Goal: Transaction & Acquisition: Purchase product/service

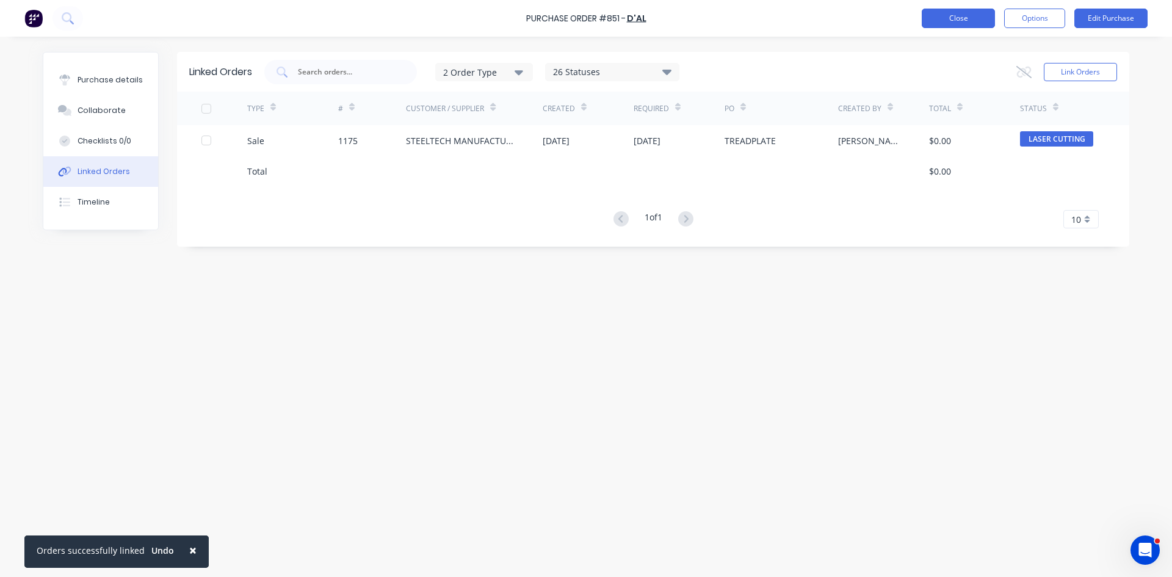
click at [961, 16] on button "Close" at bounding box center [958, 19] width 73 height 20
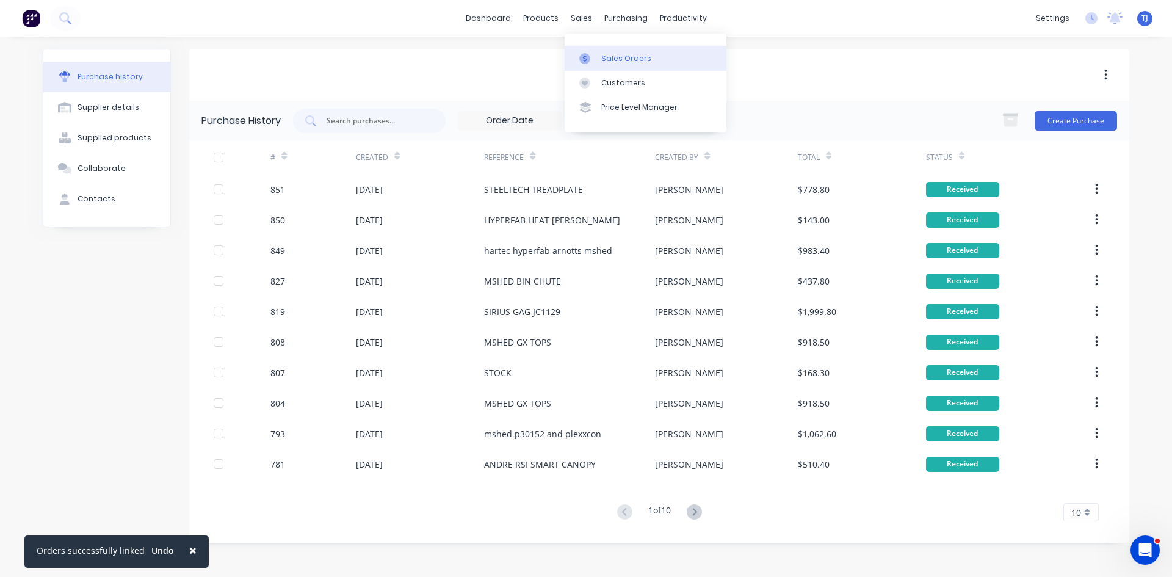
click at [606, 56] on div "Sales Orders" at bounding box center [626, 58] width 50 height 11
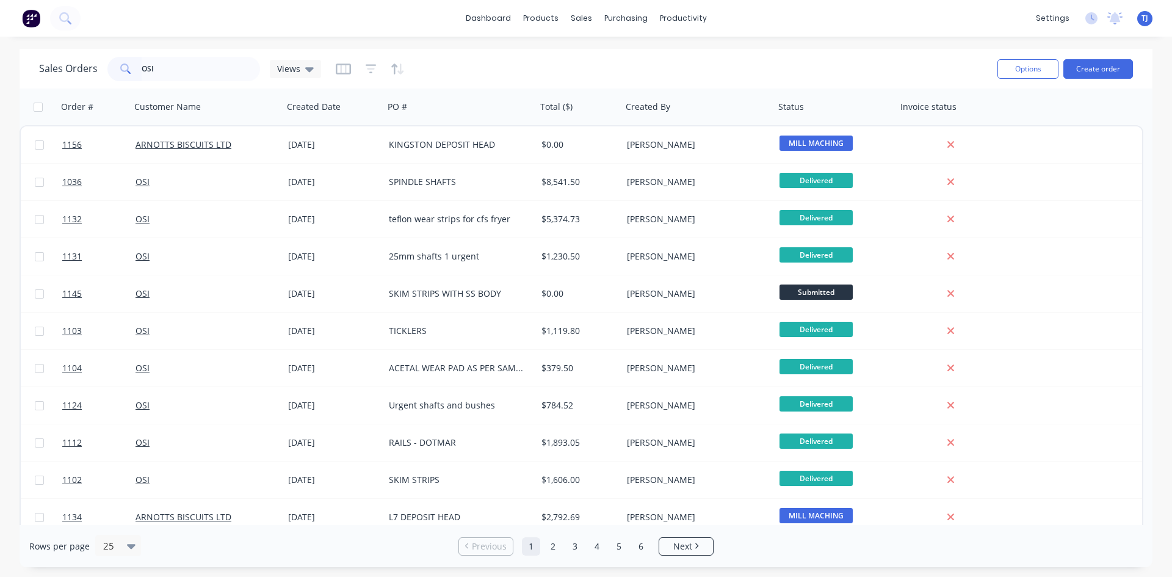
click at [159, 73] on input "OSI" at bounding box center [201, 69] width 119 height 24
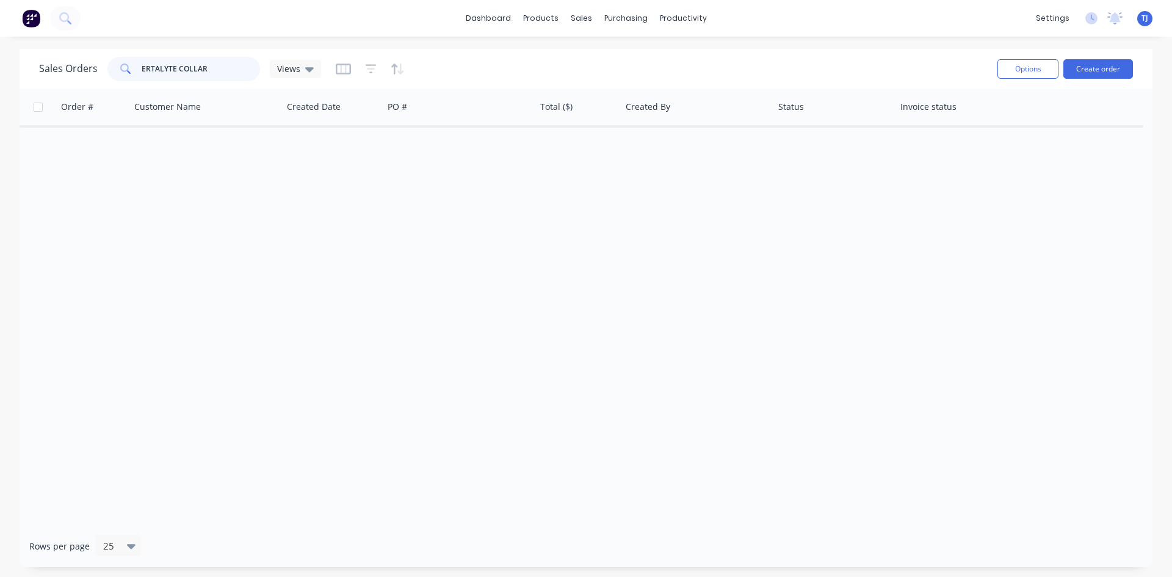
click at [206, 71] on input "ERTALYTE COLLAR" at bounding box center [201, 69] width 119 height 24
type input "SKIM EMUL"
click at [613, 61] on div "Sales Orders" at bounding box center [626, 58] width 50 height 11
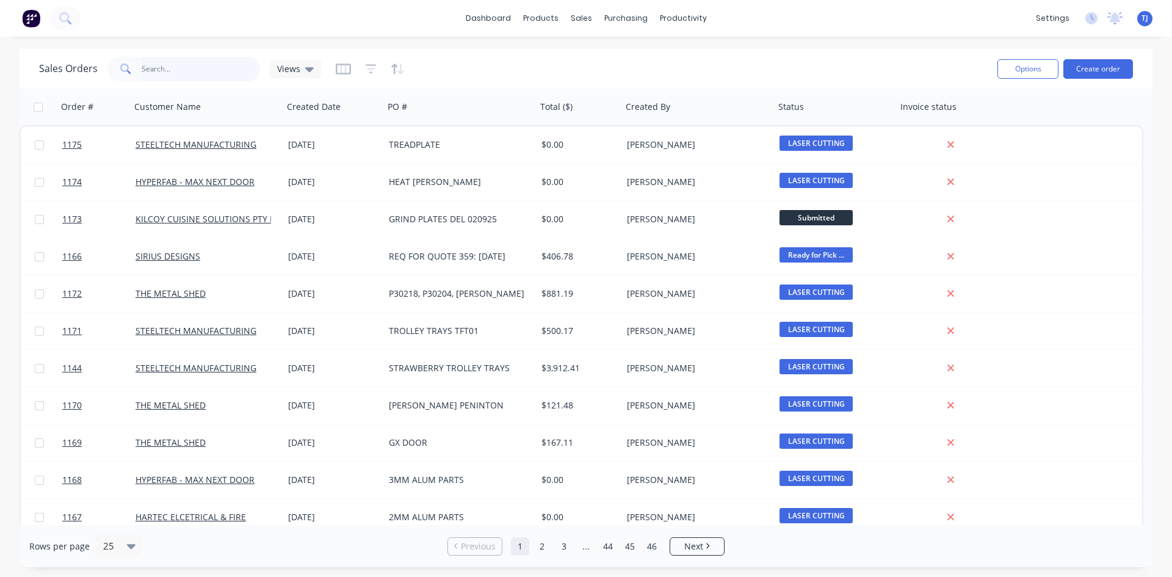
click at [167, 74] on input "text" at bounding box center [201, 69] width 119 height 24
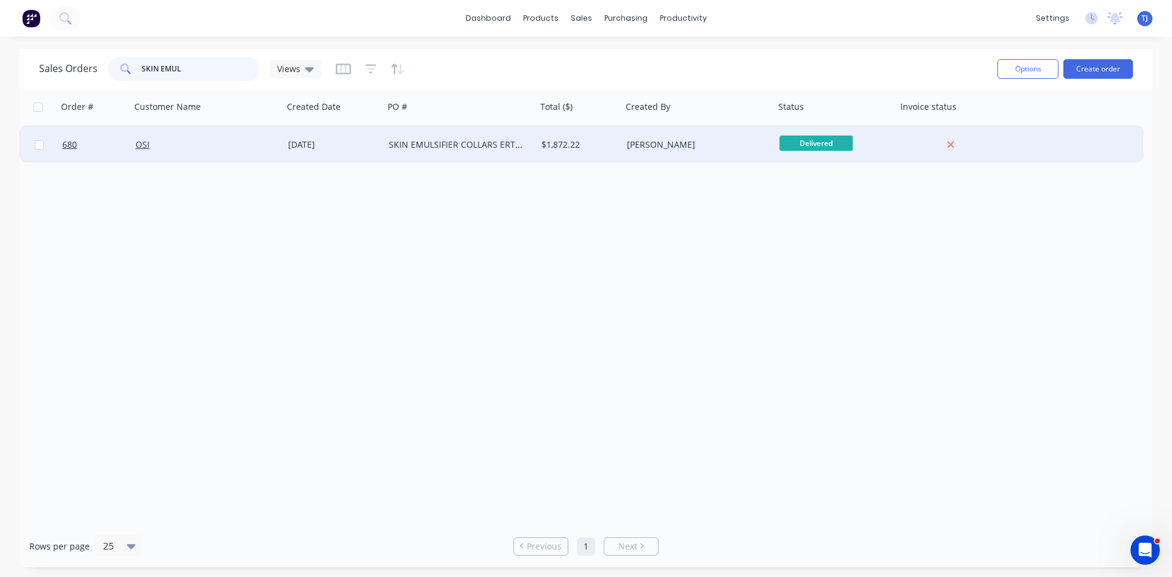
type input "SKIN EMUL"
click at [414, 144] on div "SKIN EMULSIFIER COLLARS ERTALYTE" at bounding box center [457, 145] width 136 height 12
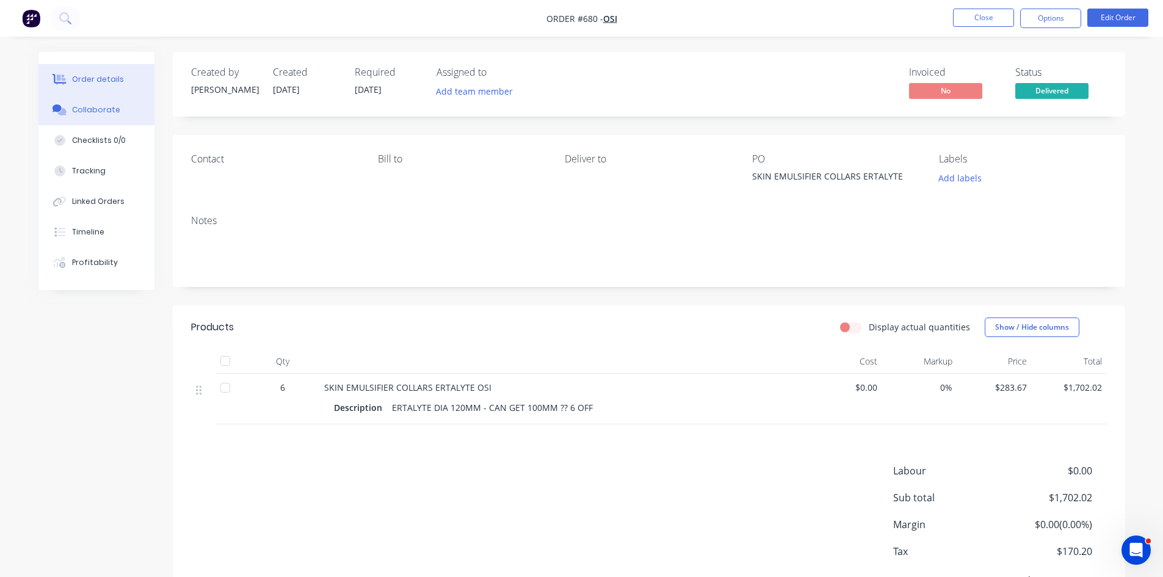
click at [90, 116] on button "Collaborate" at bounding box center [96, 110] width 116 height 31
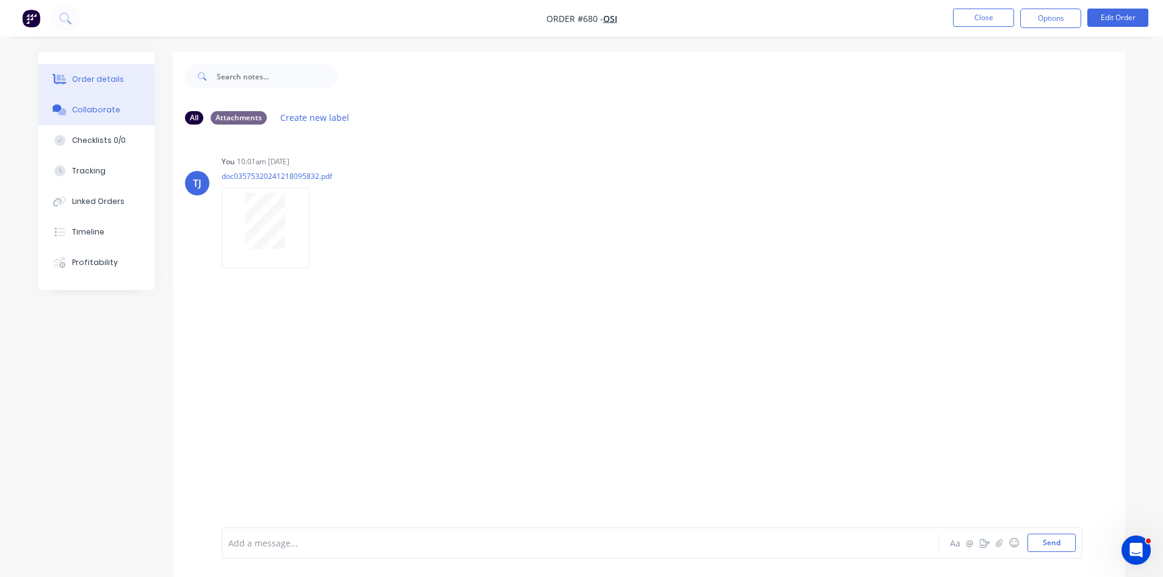
click at [87, 84] on div "Order details" at bounding box center [98, 79] width 52 height 11
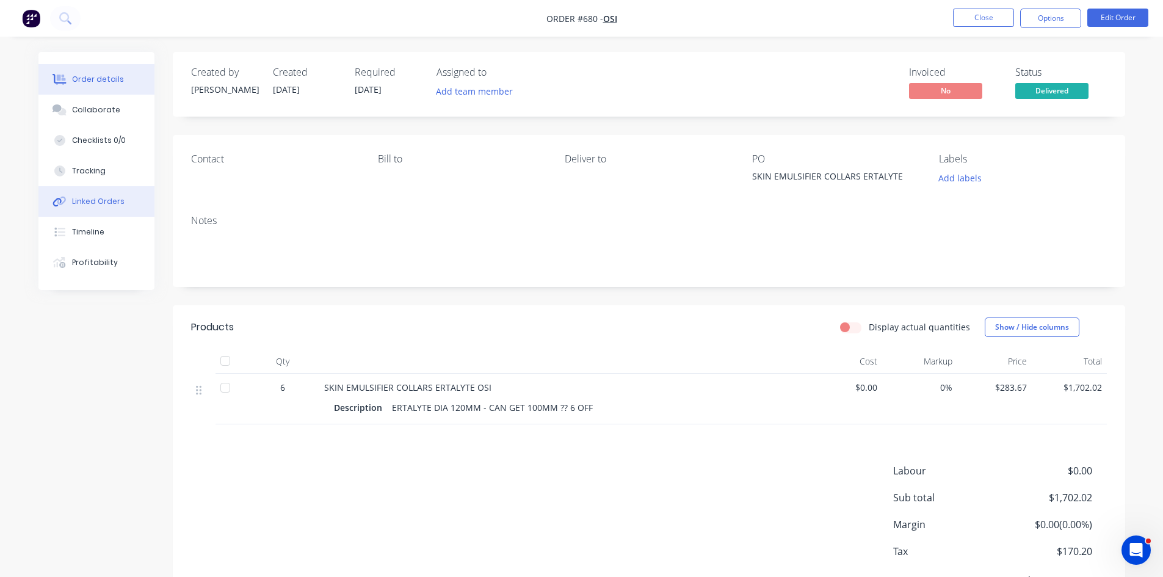
click at [89, 200] on div "Linked Orders" at bounding box center [98, 201] width 52 height 11
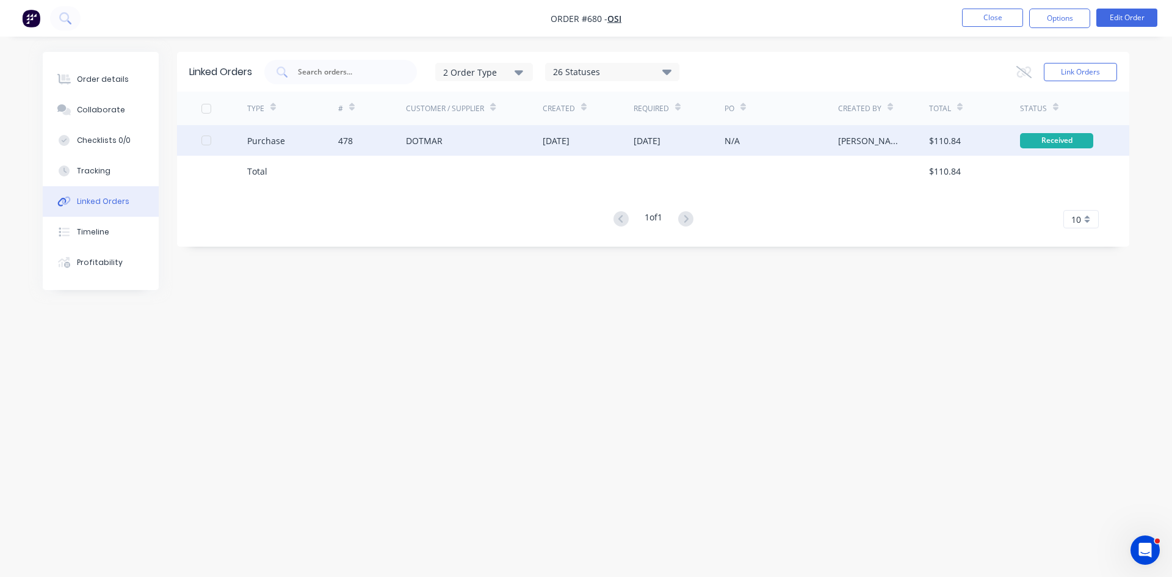
click at [570, 142] on div "18 Dec 2024" at bounding box center [556, 140] width 27 height 13
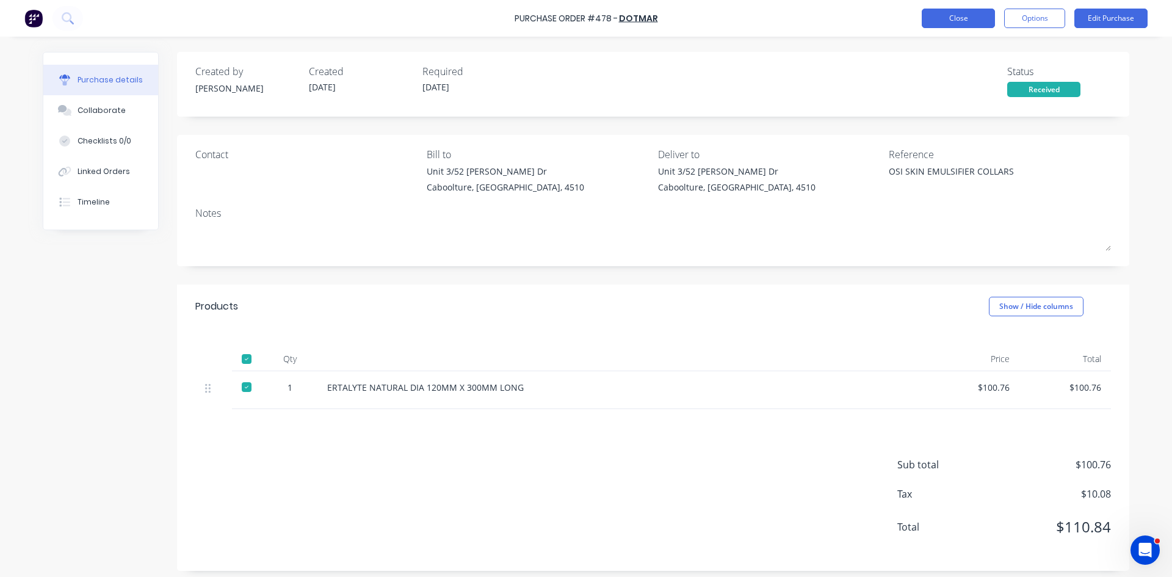
click at [970, 19] on button "Close" at bounding box center [958, 19] width 73 height 20
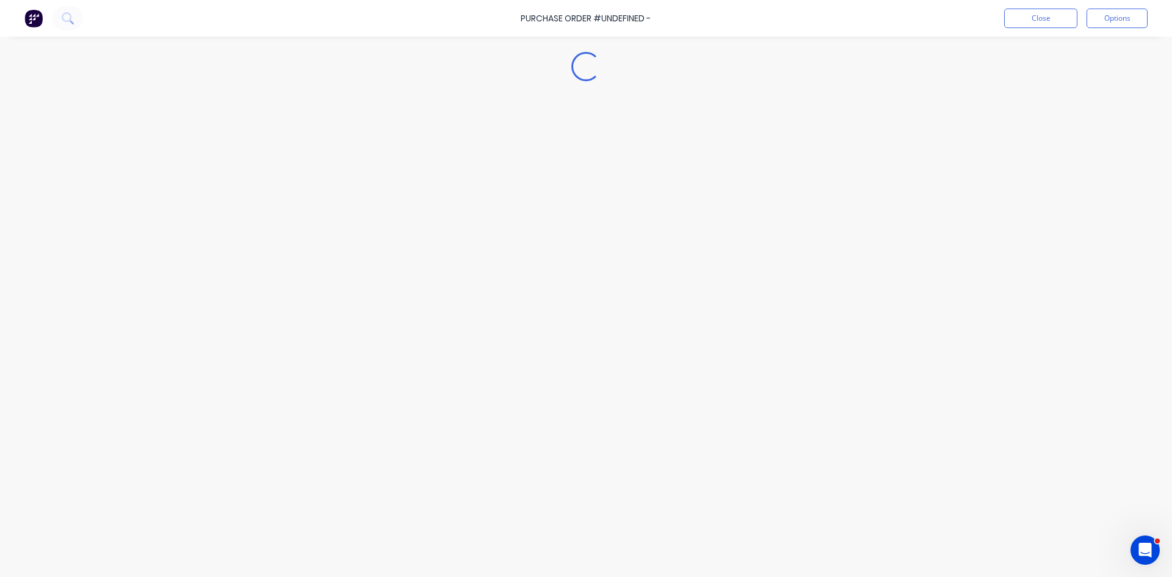
type textarea "x"
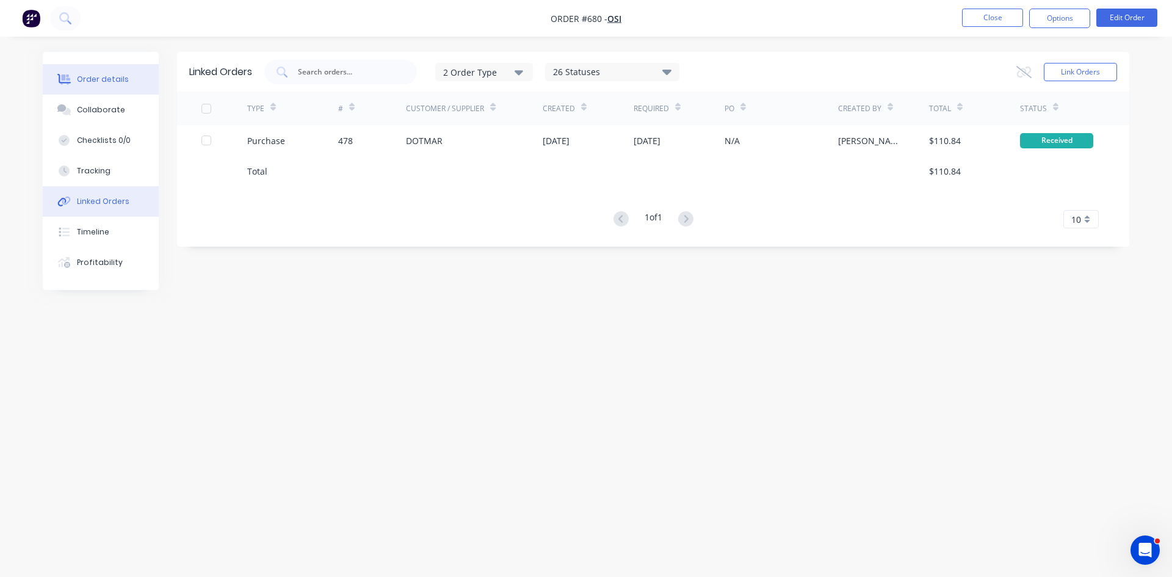
click at [92, 81] on div "Order details" at bounding box center [103, 79] width 52 height 11
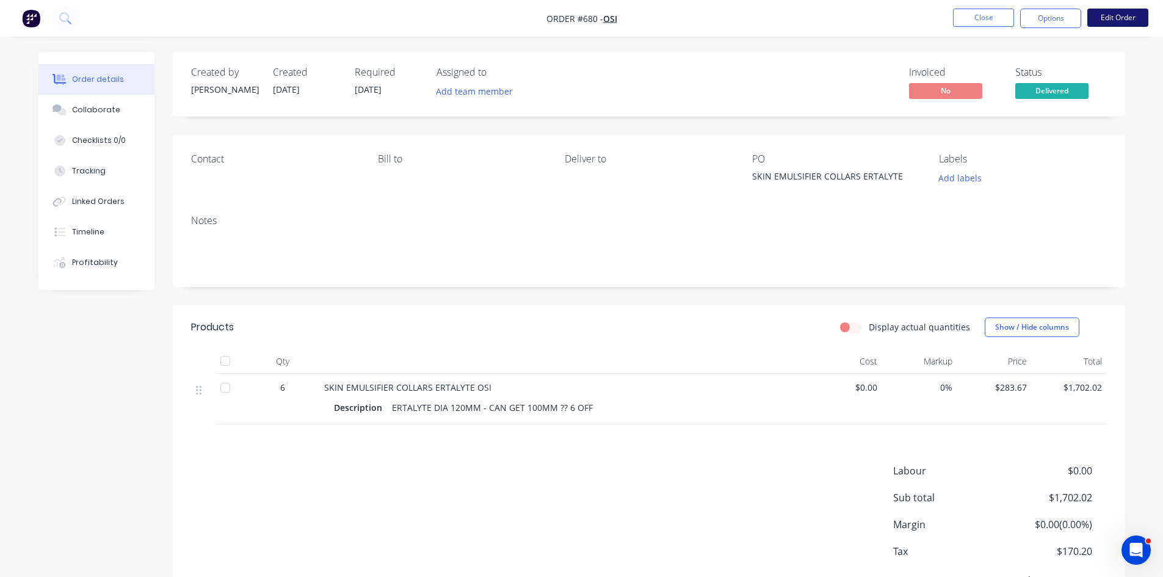
click at [1105, 22] on button "Edit Order" at bounding box center [1117, 18] width 61 height 18
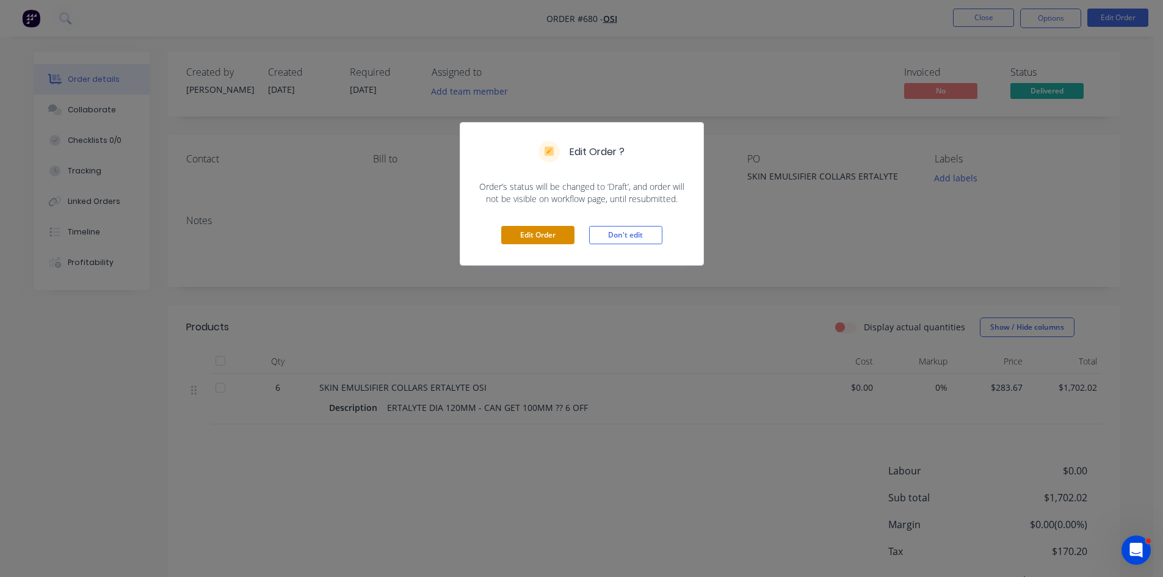
click at [532, 239] on button "Edit Order" at bounding box center [537, 235] width 73 height 18
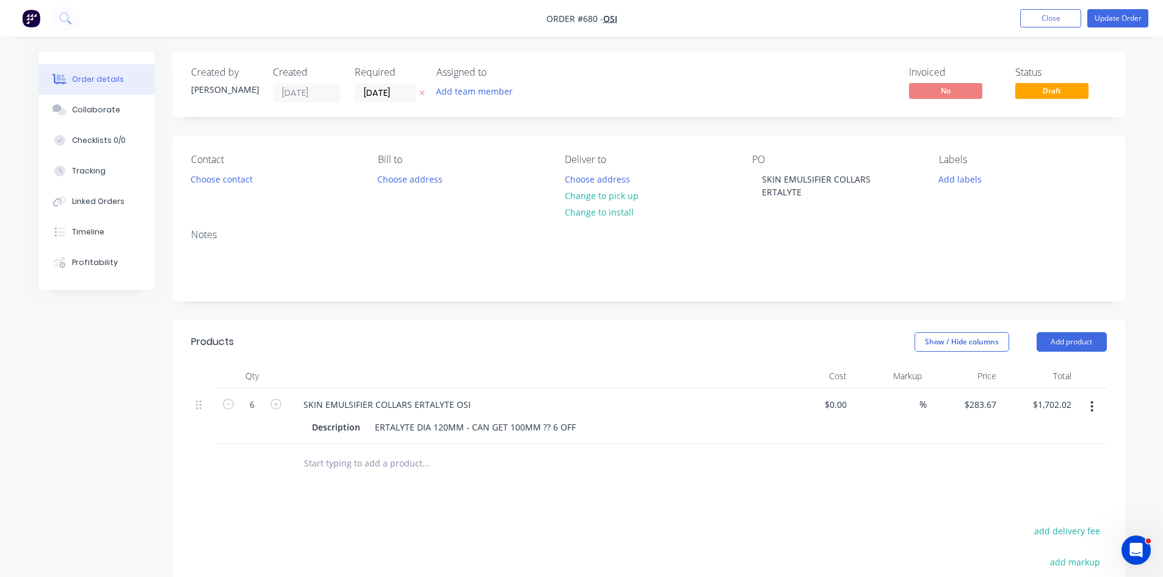
click at [1094, 411] on button "button" at bounding box center [1091, 407] width 29 height 22
click at [1092, 408] on icon "button" at bounding box center [1091, 406] width 3 height 13
click at [1118, 18] on button "Update Order" at bounding box center [1117, 18] width 61 height 18
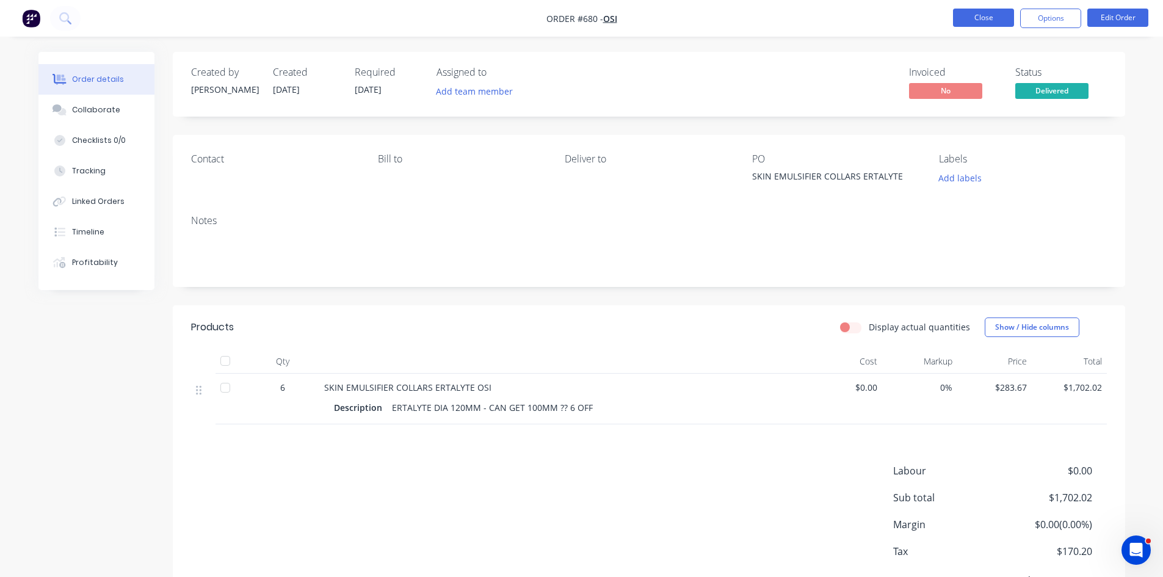
click at [971, 17] on button "Close" at bounding box center [983, 18] width 61 height 18
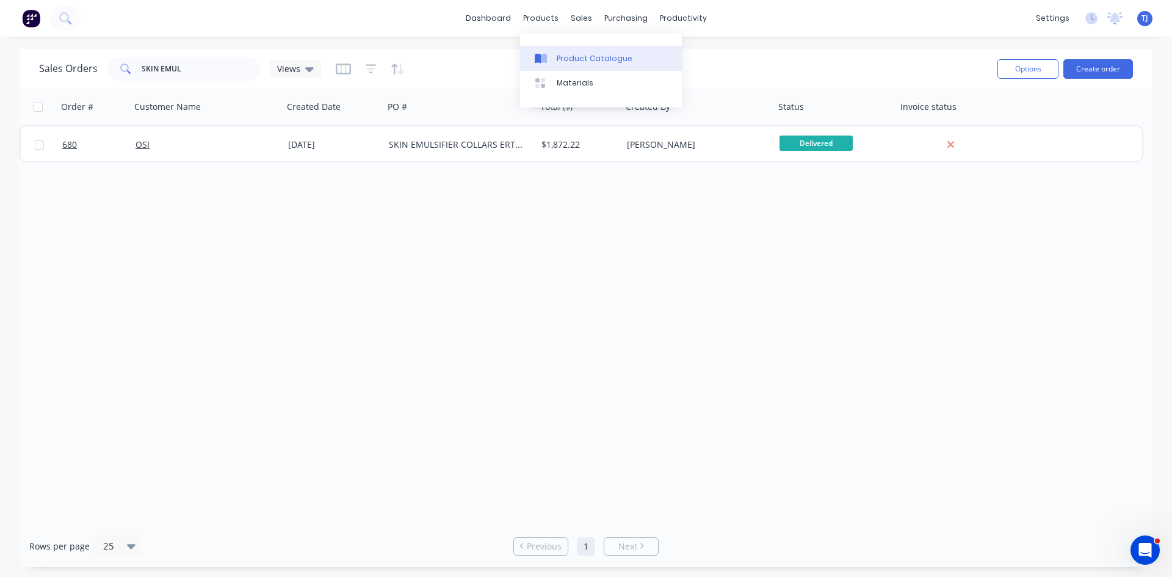
click at [571, 57] on div "Product Catalogue" at bounding box center [595, 58] width 76 height 11
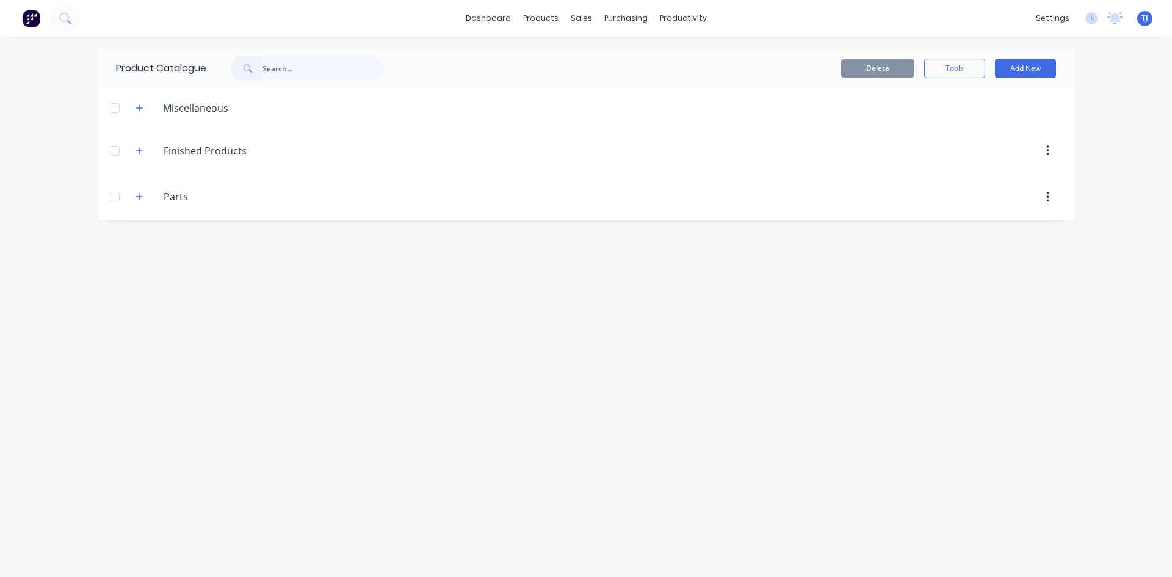
click at [273, 71] on input "text" at bounding box center [322, 68] width 121 height 24
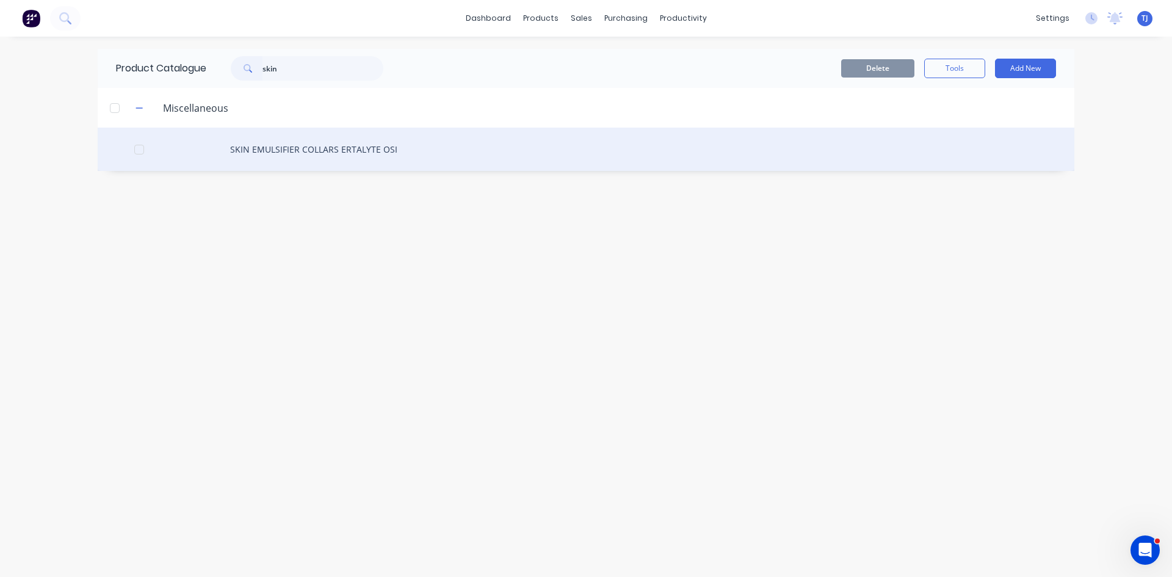
type input "skin"
click at [285, 153] on div "SKIN EMULSIFIER COLLARS ERTALYTE OSI" at bounding box center [586, 149] width 977 height 43
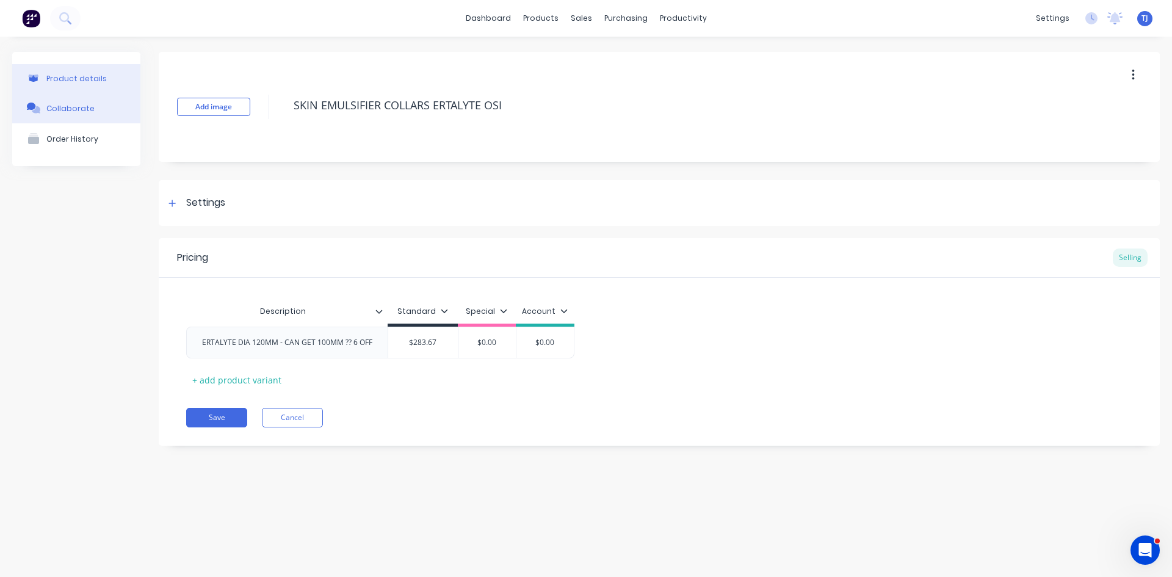
click at [81, 104] on div "Collaborate" at bounding box center [70, 108] width 48 height 9
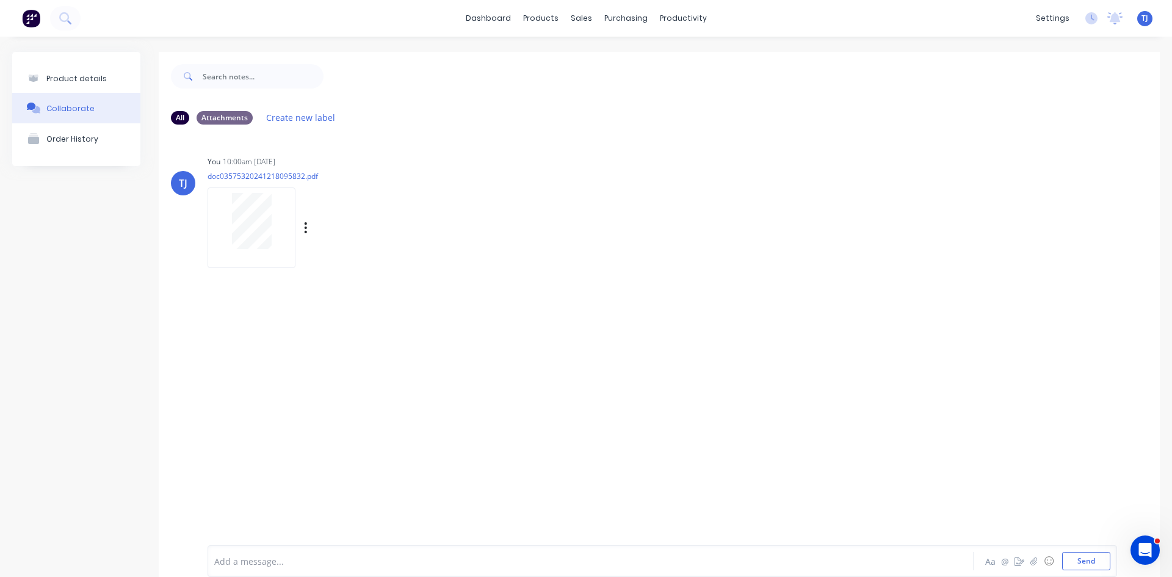
click at [303, 228] on div "Labels Auto-attach to new orders Sales Orders Purchase Orders Download Delete" at bounding box center [368, 228] width 137 height 18
click at [307, 230] on icon "button" at bounding box center [306, 228] width 4 height 14
click at [361, 264] on button "Auto-attach to new orders" at bounding box center [385, 261] width 137 height 29
click at [581, 14] on div "sales" at bounding box center [582, 18] width 34 height 18
click at [610, 63] on div "Sales Orders" at bounding box center [622, 58] width 50 height 11
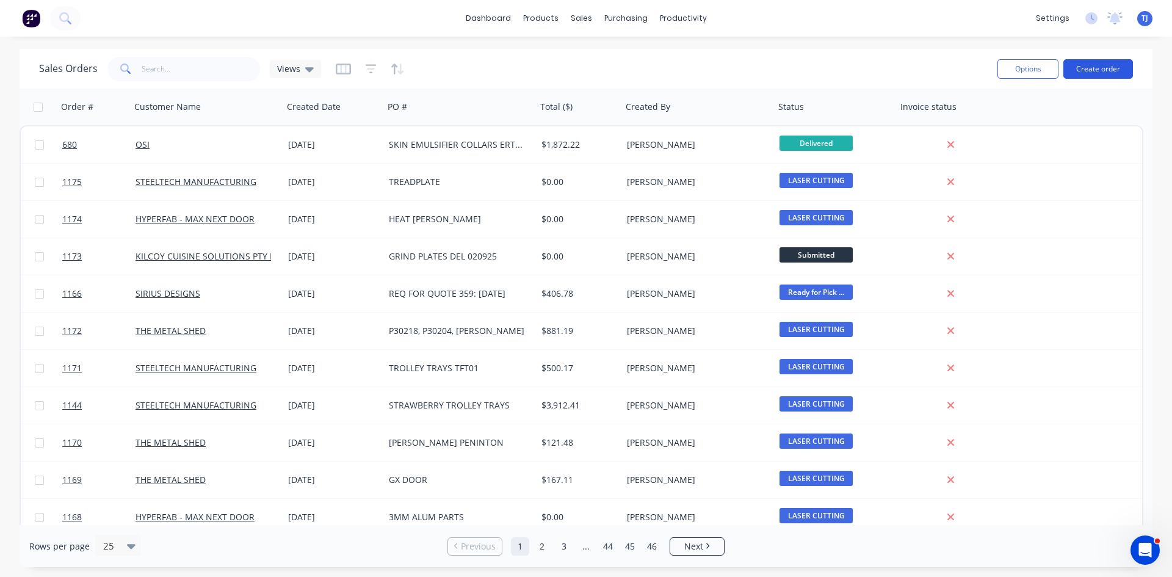
click at [1100, 69] on button "Create order" at bounding box center [1098, 69] width 70 height 20
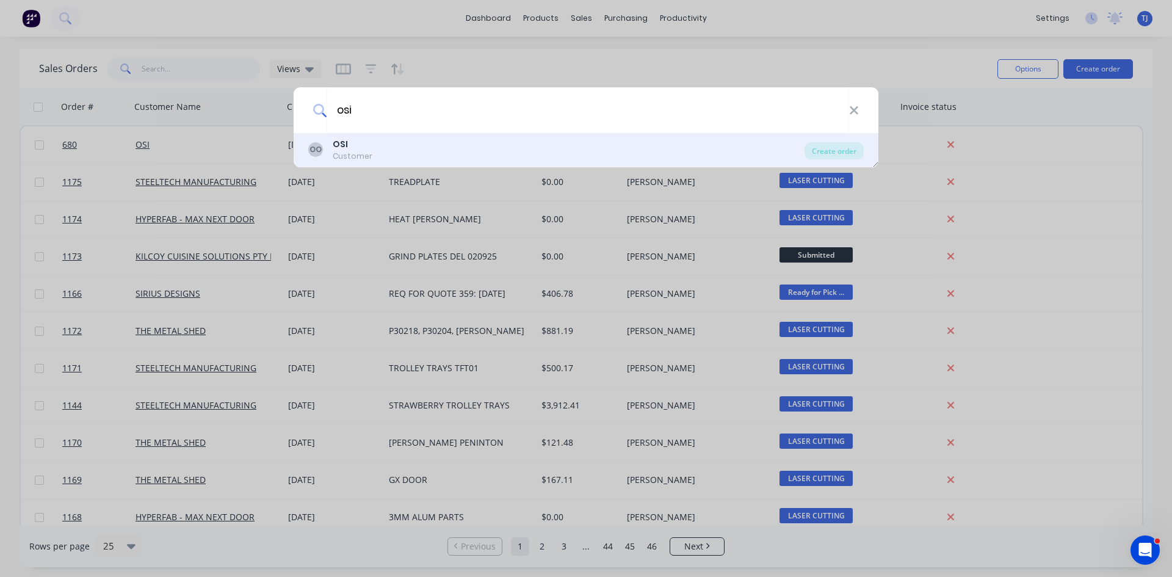
type input "osi"
click at [344, 156] on div "Customer" at bounding box center [353, 156] width 40 height 11
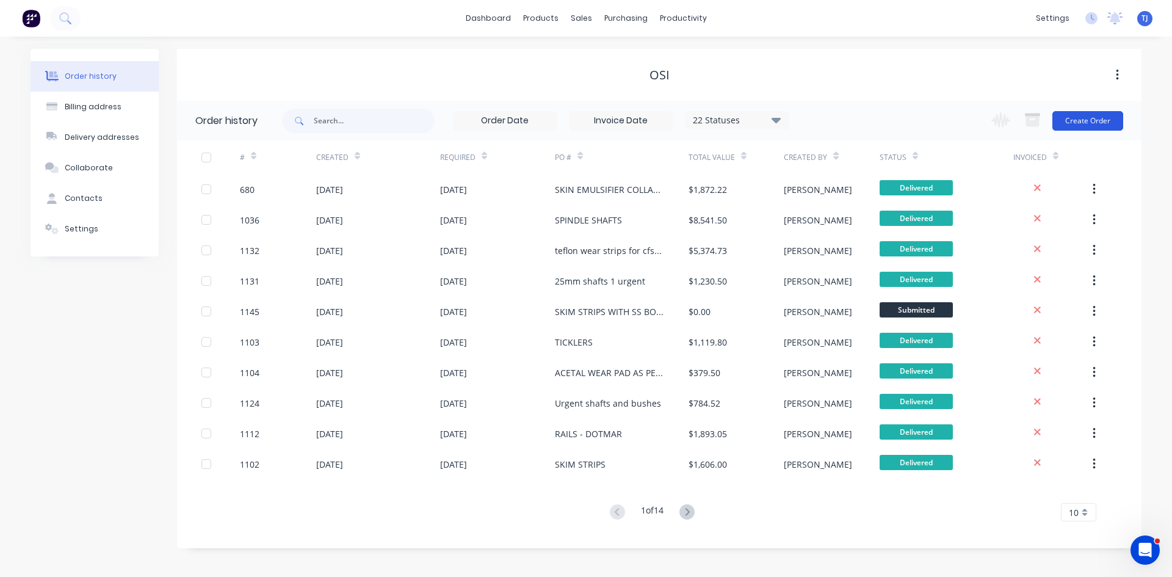
click at [1069, 120] on button "Create Order" at bounding box center [1087, 121] width 71 height 20
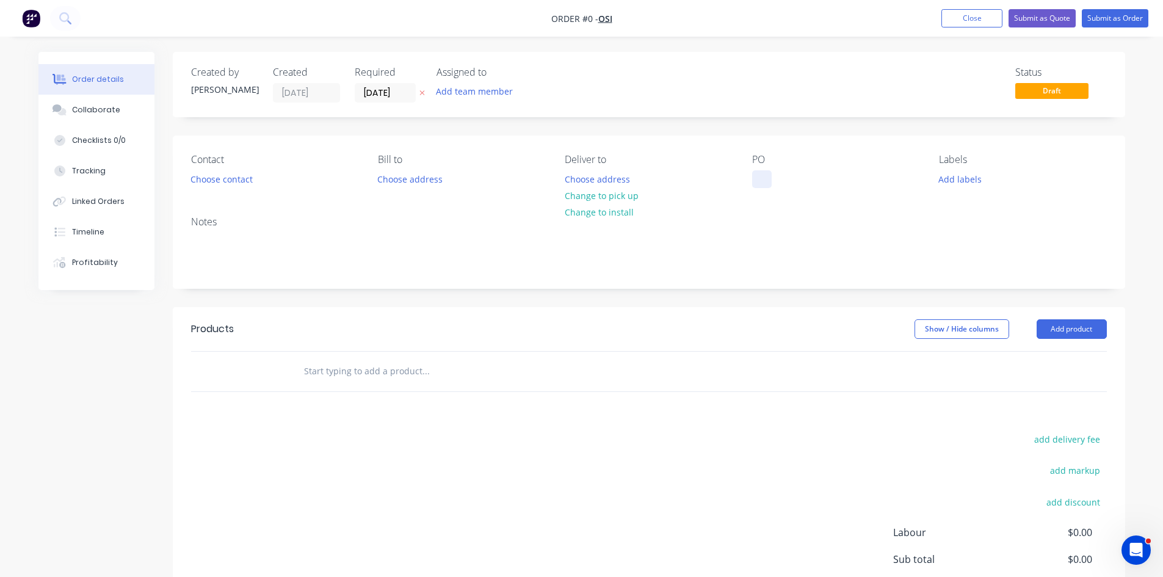
click at [760, 187] on div at bounding box center [762, 179] width 20 height 18
click at [1059, 328] on div "Order details Collaborate Checklists 0/0 Tracking Linked Orders Timeline Profit…" at bounding box center [581, 377] width 1111 height 651
click at [1059, 328] on button "Add product" at bounding box center [1071, 329] width 70 height 20
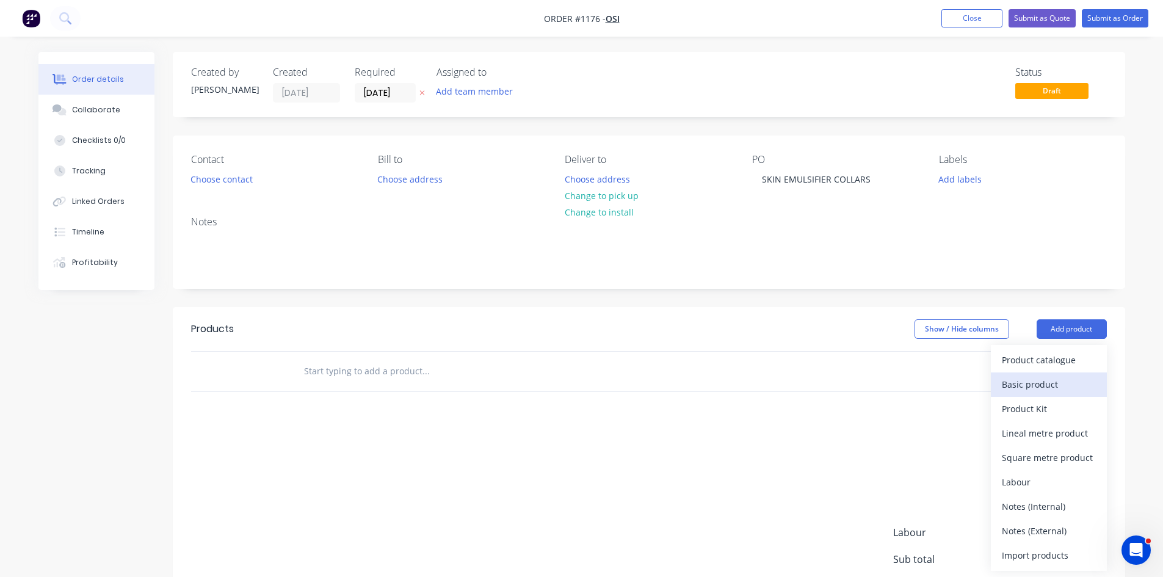
click at [1036, 383] on div "Basic product" at bounding box center [1049, 384] width 94 height 18
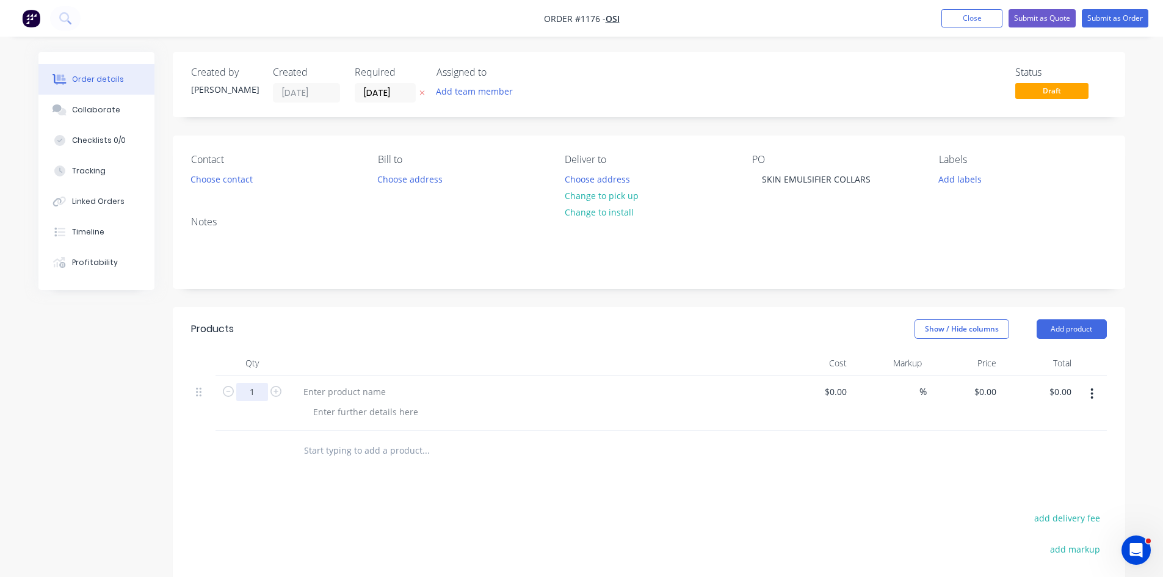
click at [255, 391] on input "1" at bounding box center [252, 392] width 32 height 18
type input "5"
click at [313, 392] on div at bounding box center [345, 392] width 102 height 18
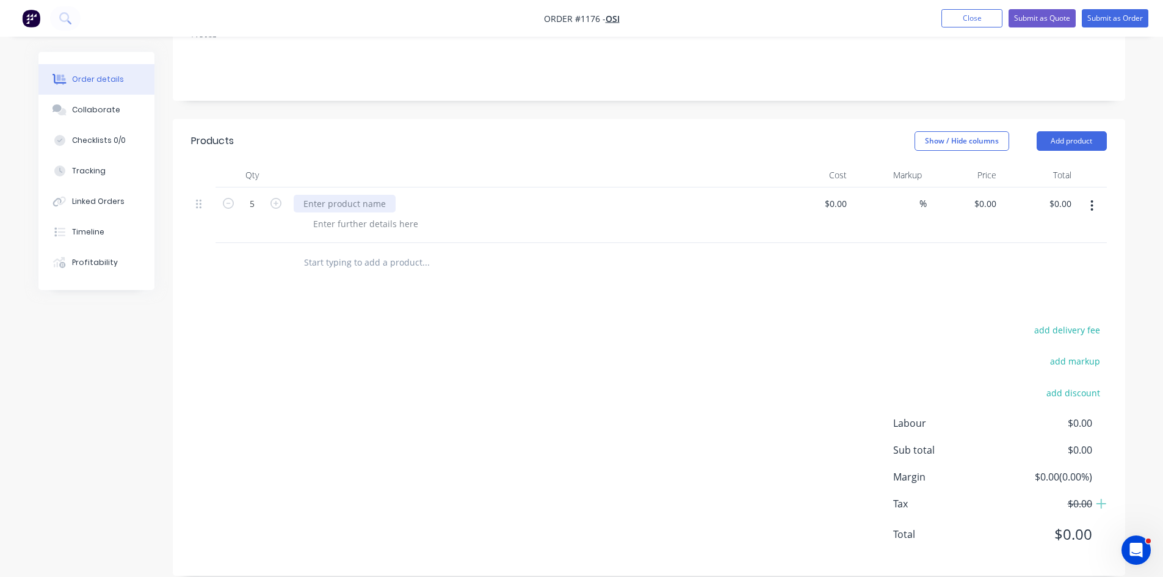
scroll to position [205, 0]
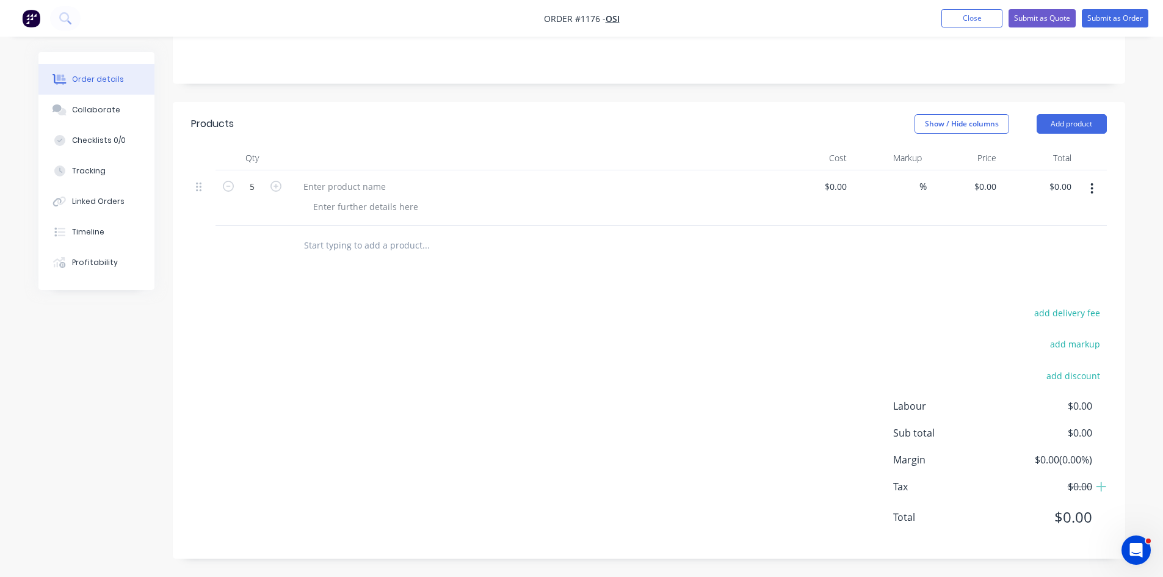
click at [1093, 188] on icon "button" at bounding box center [1092, 188] width 2 height 11
click at [1006, 297] on div "Delete" at bounding box center [1049, 294] width 94 height 18
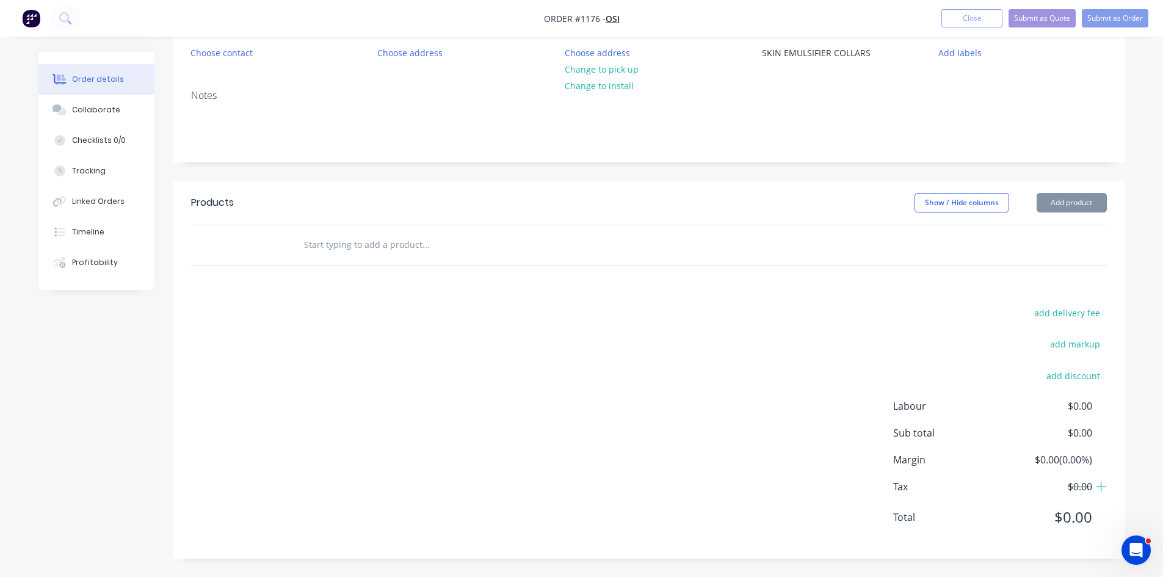
scroll to position [126, 0]
click at [310, 249] on input "text" at bounding box center [425, 245] width 244 height 24
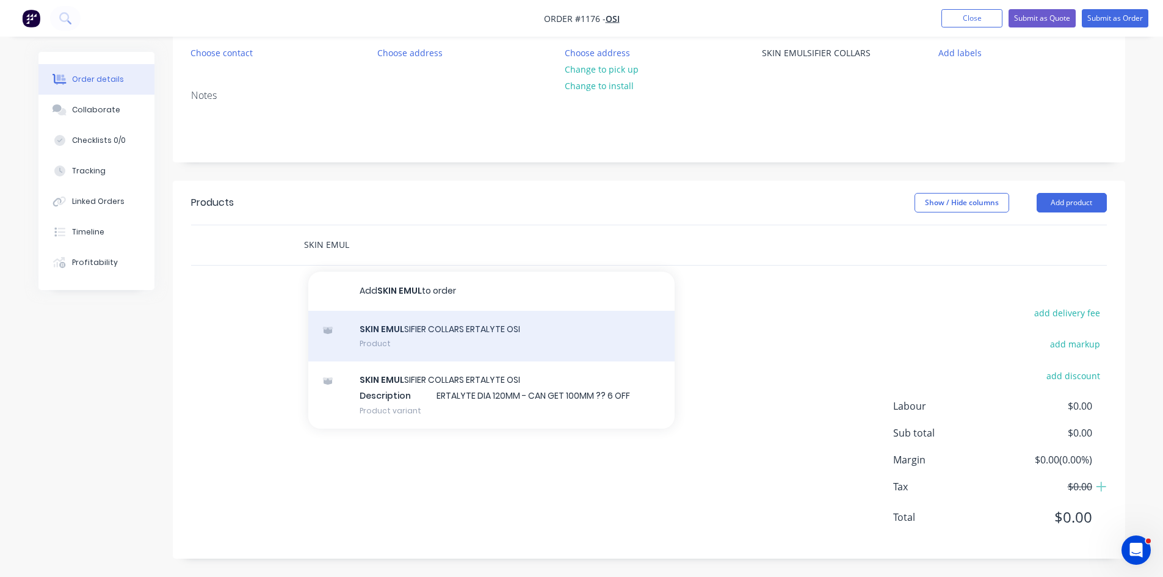
type input "SKIN EMUL"
click at [439, 347] on div "SKIN EMUL SIFIER COLLARS ERTALYTE OSI Product" at bounding box center [491, 336] width 366 height 51
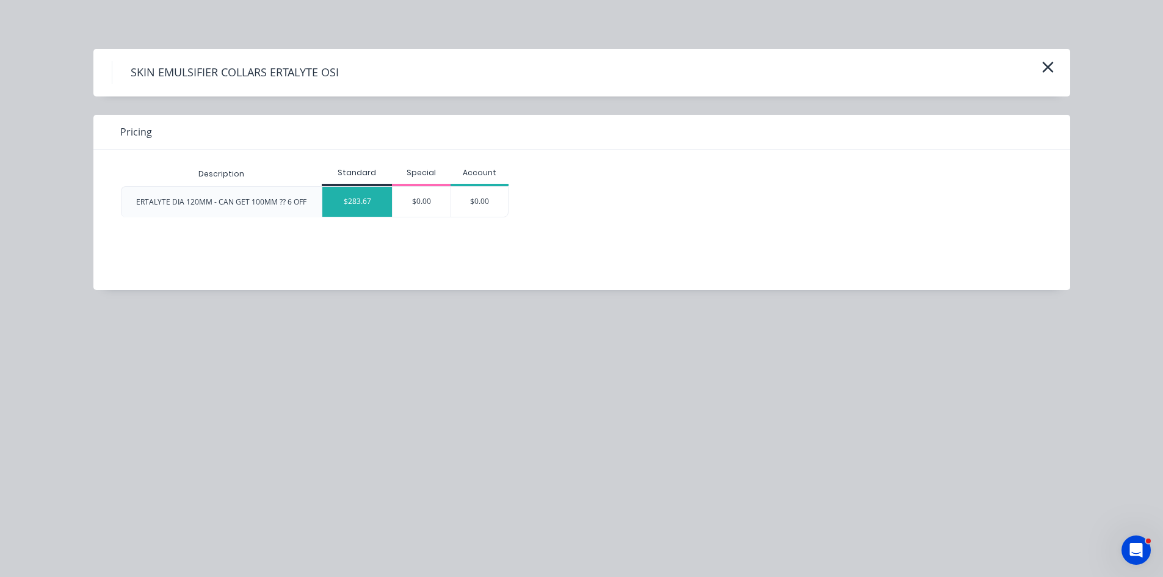
click at [340, 206] on div "$283.67" at bounding box center [357, 202] width 70 height 30
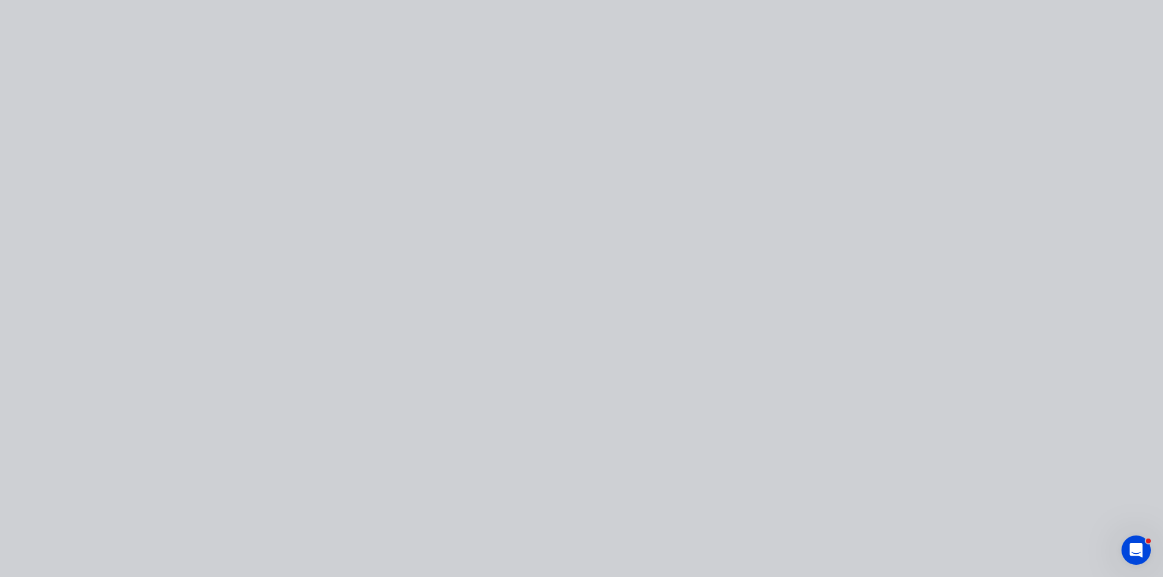
type input "$283.67"
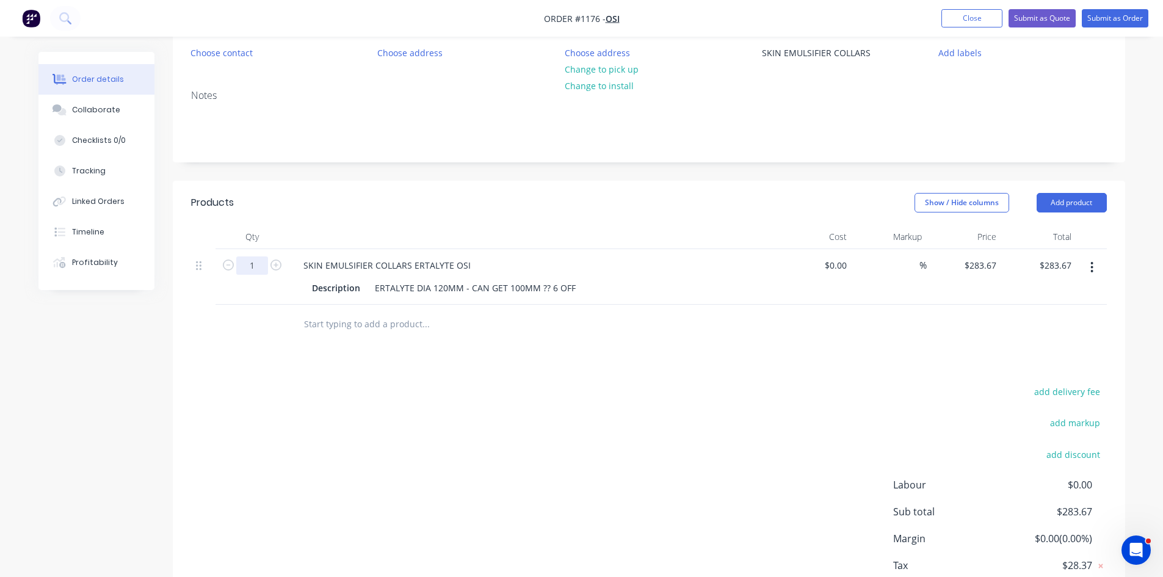
click at [255, 265] on input "1" at bounding box center [252, 265] width 32 height 18
type input "5"
type input "$1,418.35"
click at [1132, 18] on button "Submit as Order" at bounding box center [1115, 18] width 67 height 18
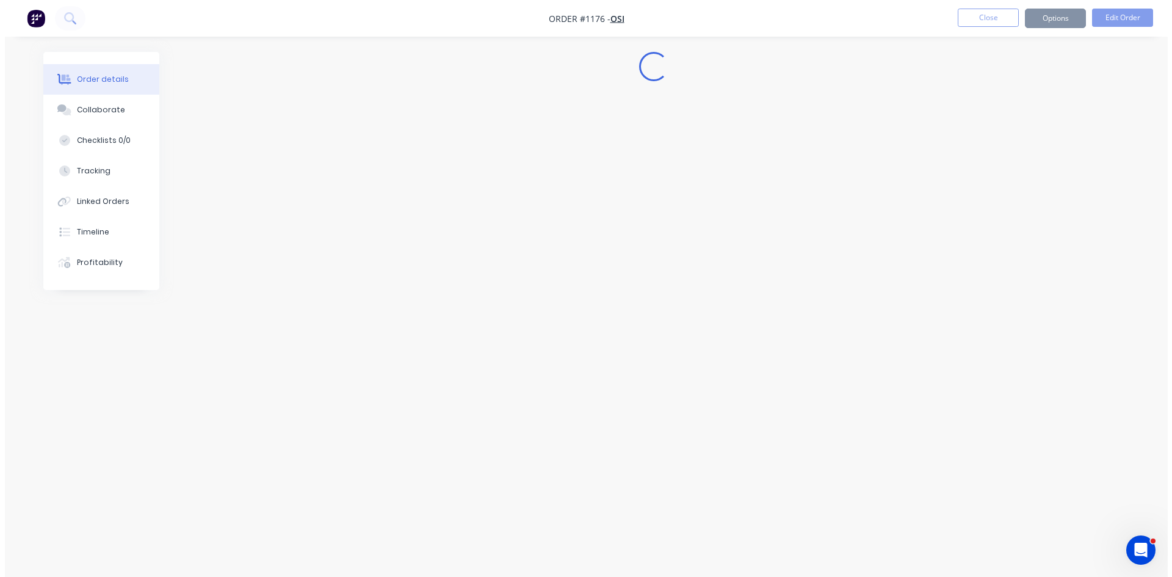
scroll to position [0, 0]
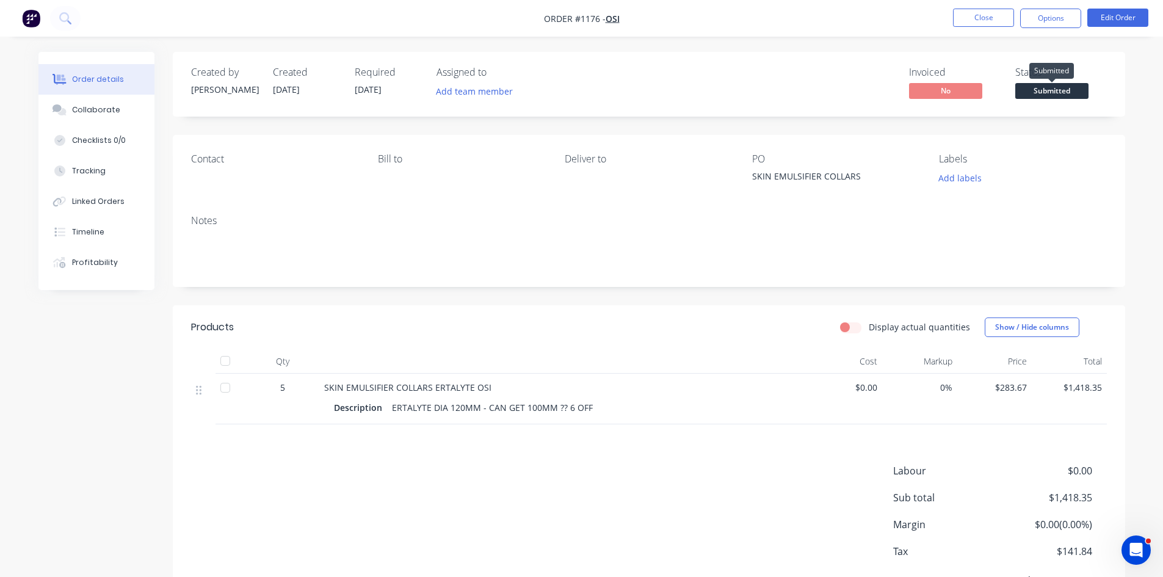
click at [1071, 90] on span "Submitted" at bounding box center [1051, 90] width 73 height 15
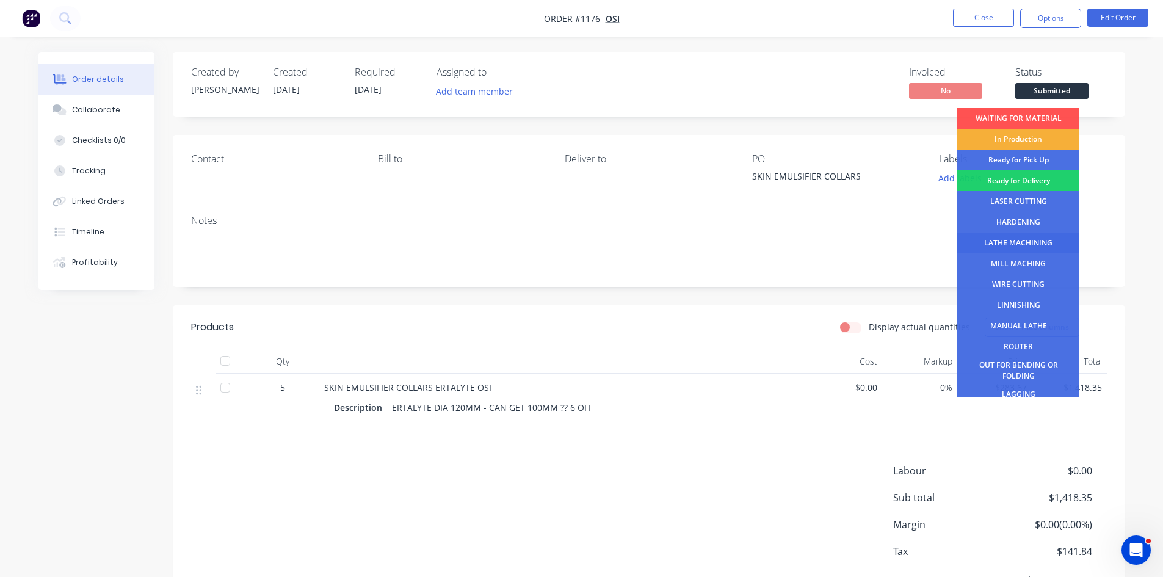
click at [1024, 241] on div "LATHE MACHINING" at bounding box center [1018, 243] width 122 height 21
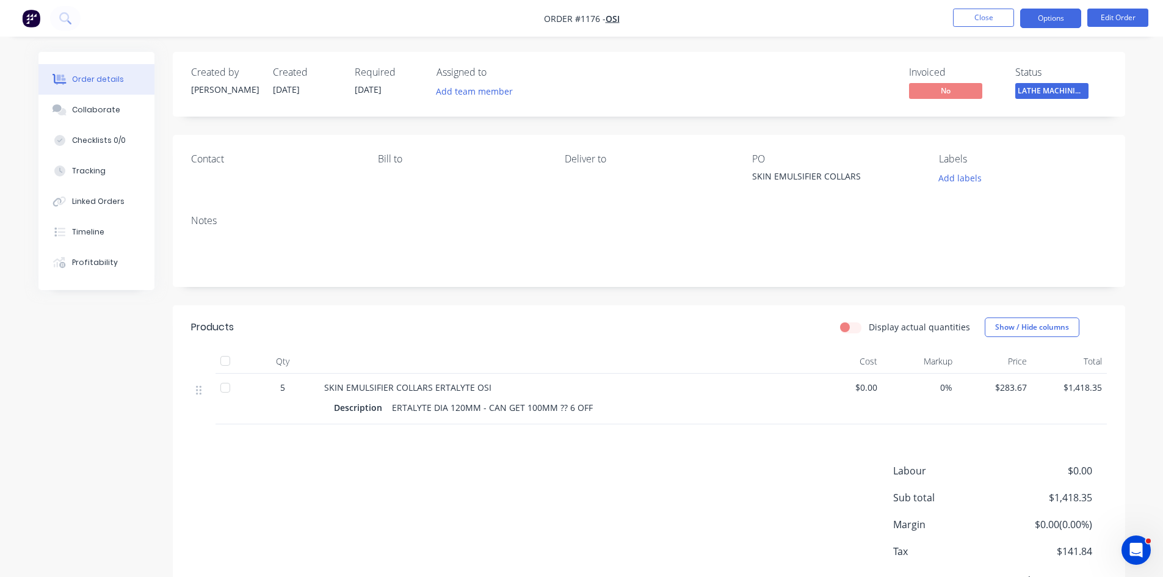
click at [1065, 18] on button "Options" at bounding box center [1050, 19] width 61 height 20
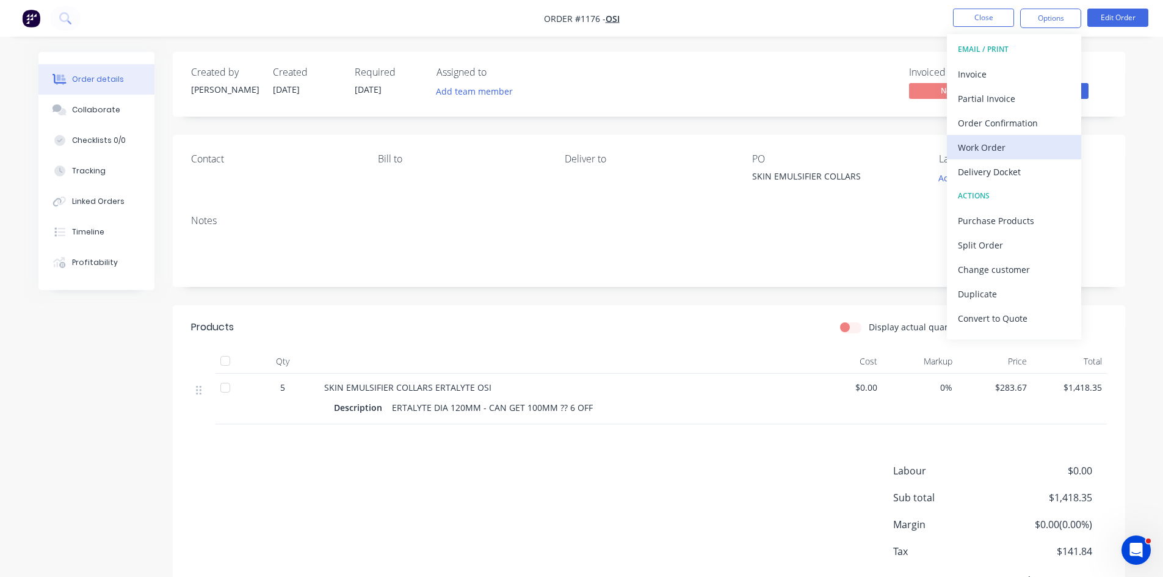
click at [1009, 141] on div "Work Order" at bounding box center [1014, 148] width 112 height 18
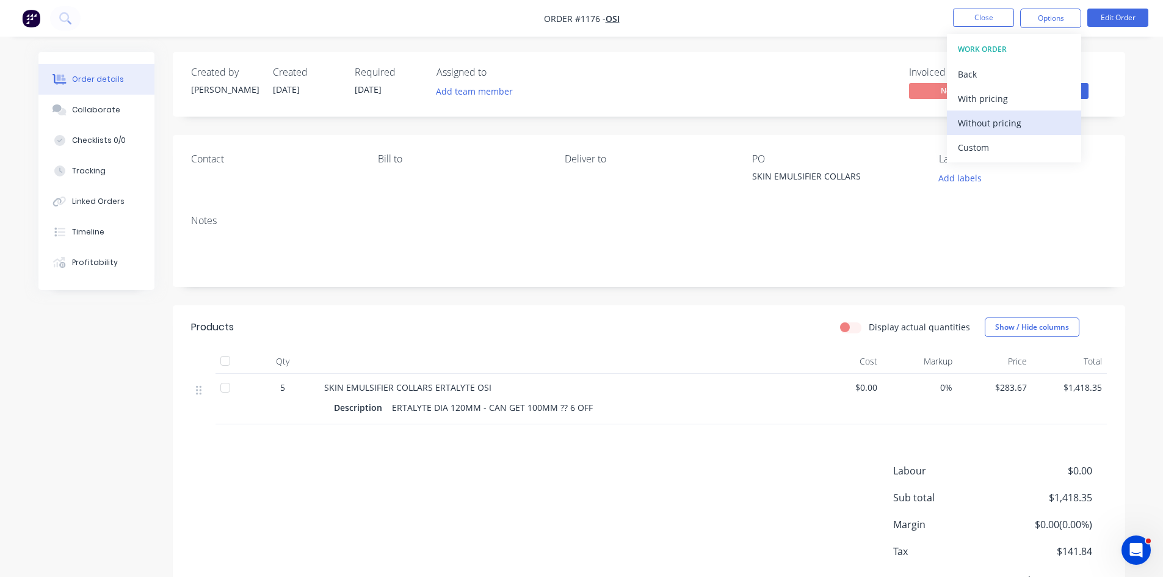
click at [1003, 125] on div "Without pricing" at bounding box center [1014, 123] width 112 height 18
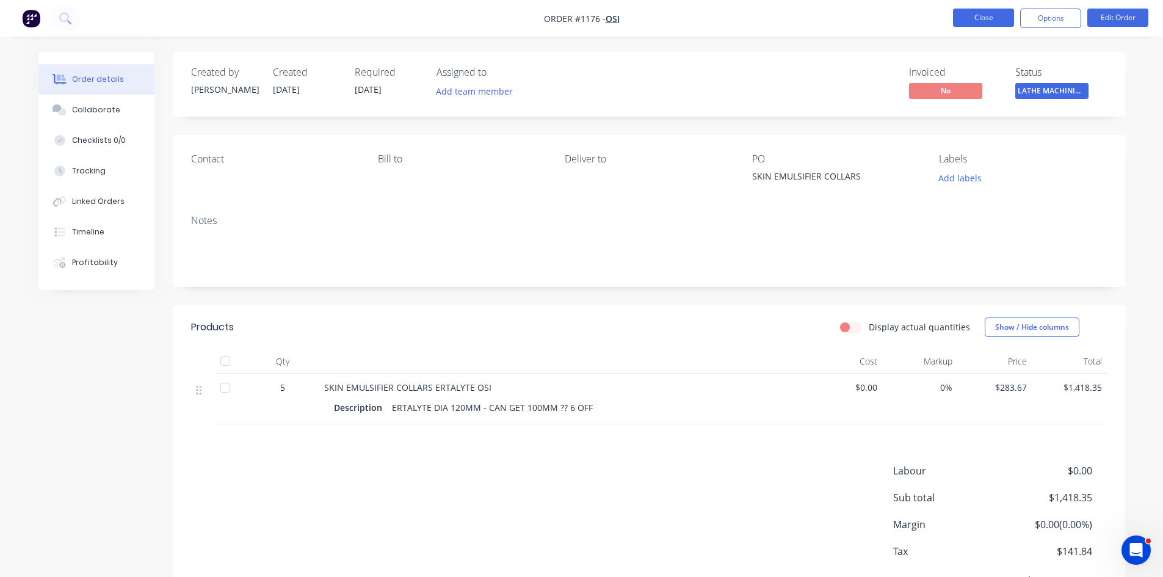
click at [997, 18] on button "Close" at bounding box center [983, 18] width 61 height 18
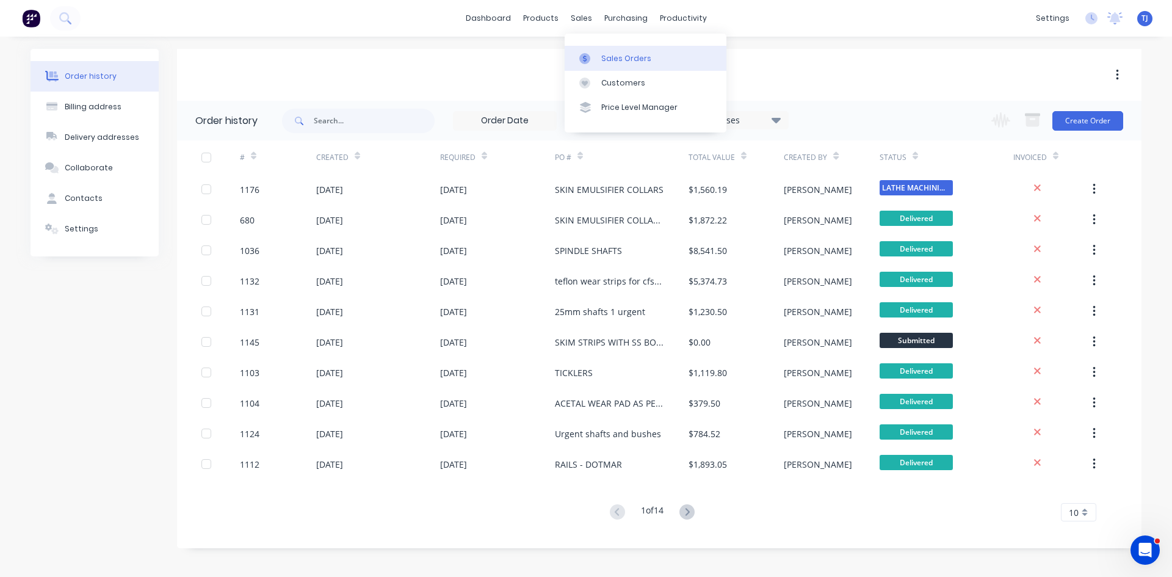
click at [609, 54] on div "Sales Orders" at bounding box center [626, 58] width 50 height 11
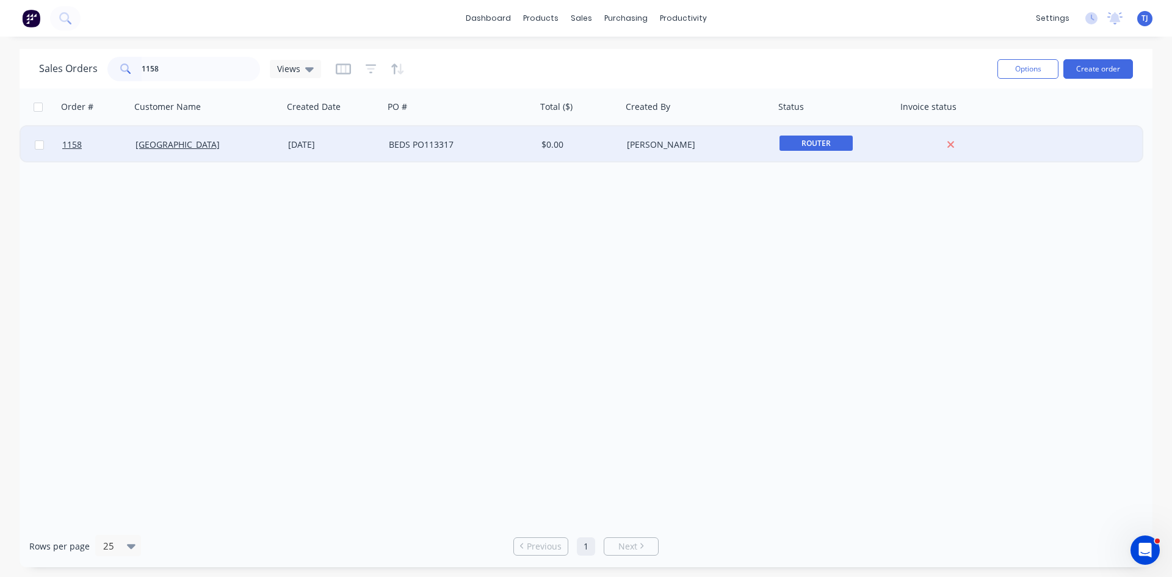
type input "1158"
click at [424, 146] on div "BEDS PO113317" at bounding box center [457, 145] width 136 height 12
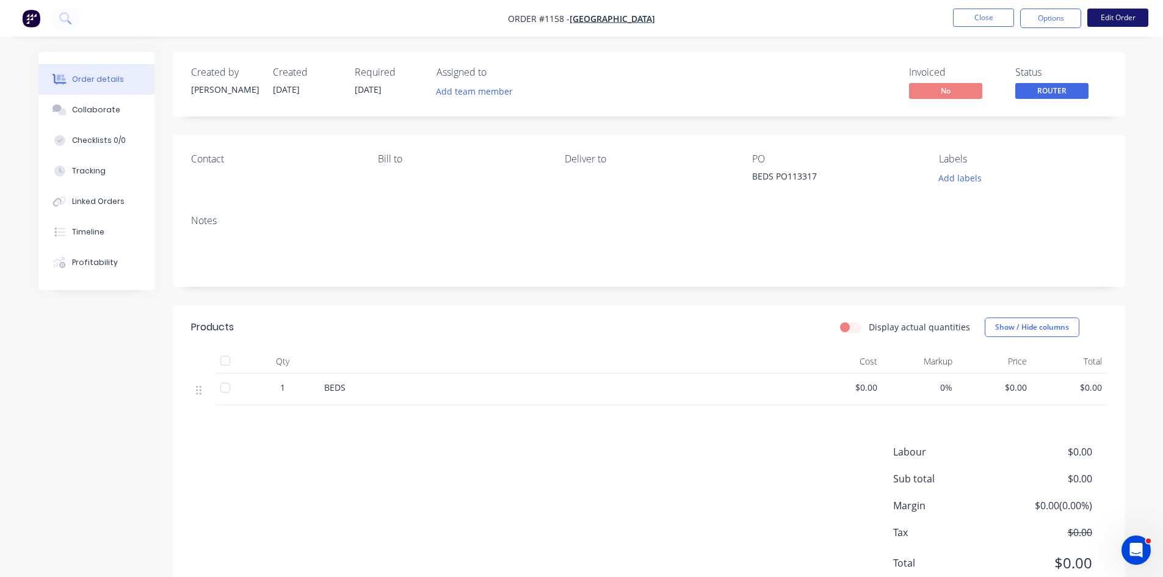
click at [1113, 21] on button "Edit Order" at bounding box center [1117, 18] width 61 height 18
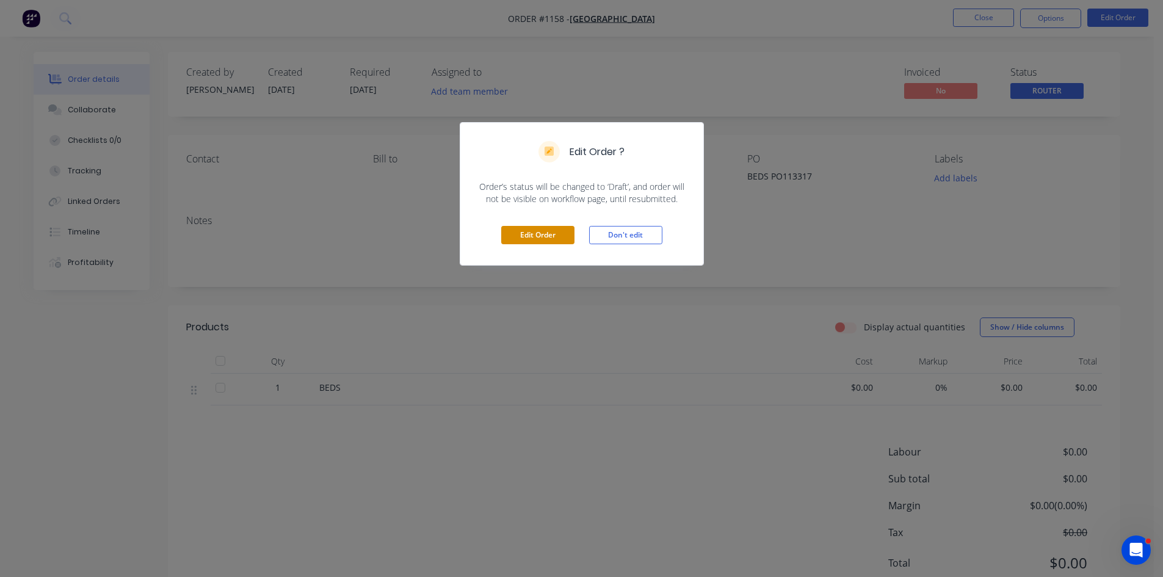
drag, startPoint x: 554, startPoint y: 239, endPoint x: 547, endPoint y: 235, distance: 8.2
click at [552, 239] on button "Edit Order" at bounding box center [537, 235] width 73 height 18
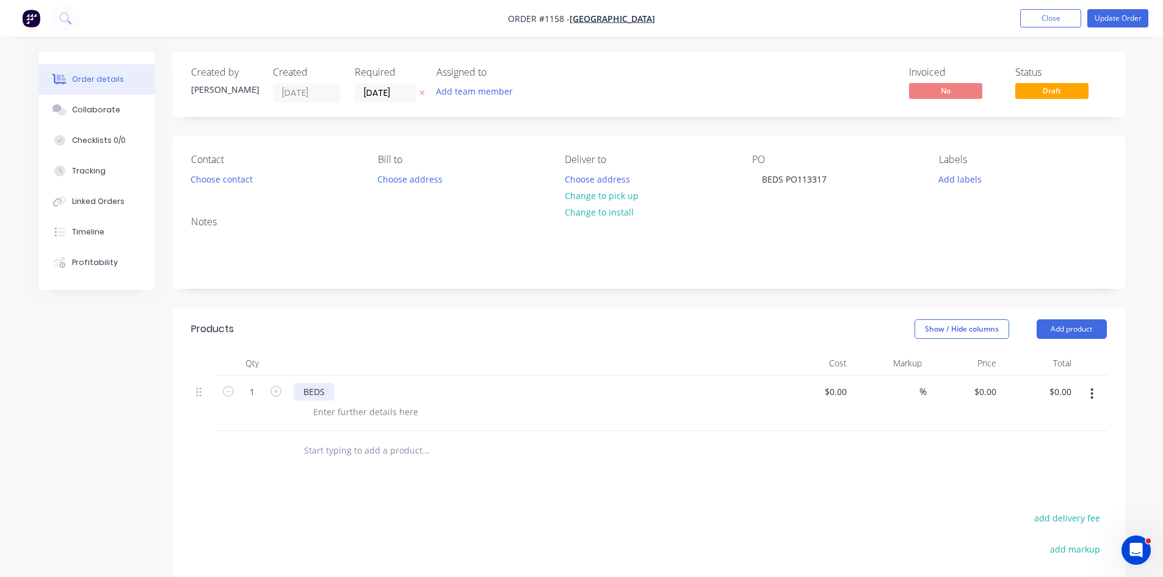
click at [333, 391] on div "BEDS" at bounding box center [314, 392] width 41 height 18
click at [1110, 18] on button "Update Order" at bounding box center [1117, 18] width 61 height 18
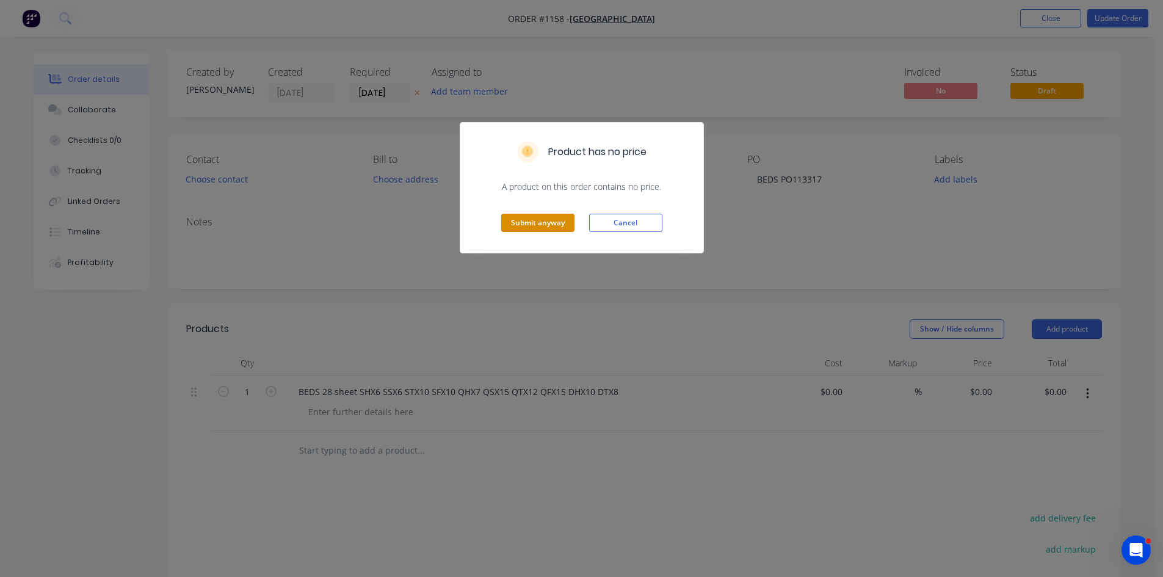
click at [538, 225] on button "Submit anyway" at bounding box center [537, 223] width 73 height 18
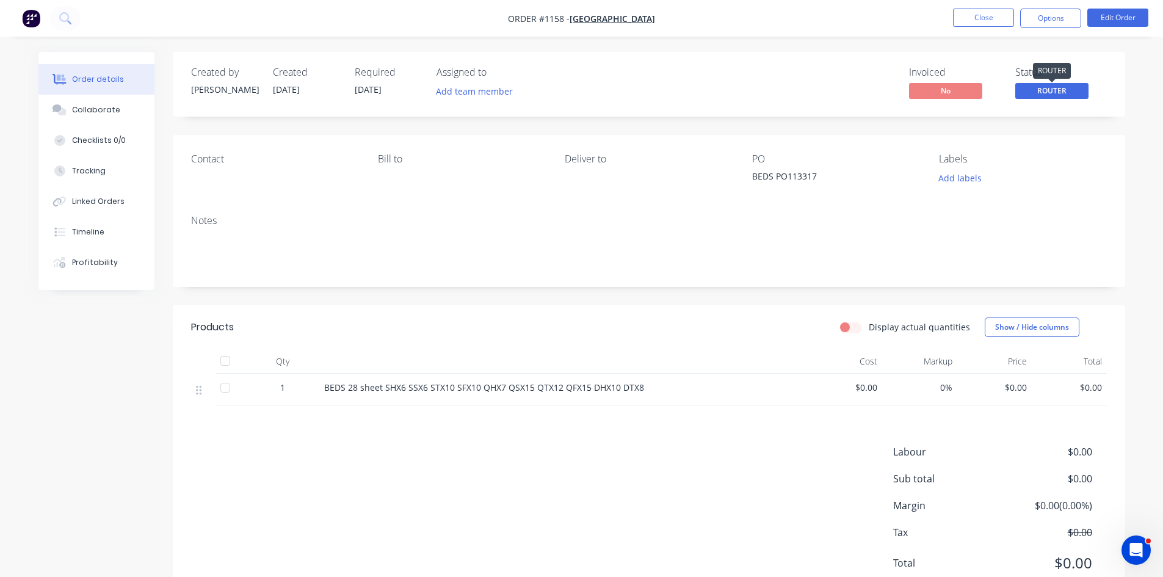
click at [1054, 95] on span "ROUTER" at bounding box center [1051, 90] width 73 height 15
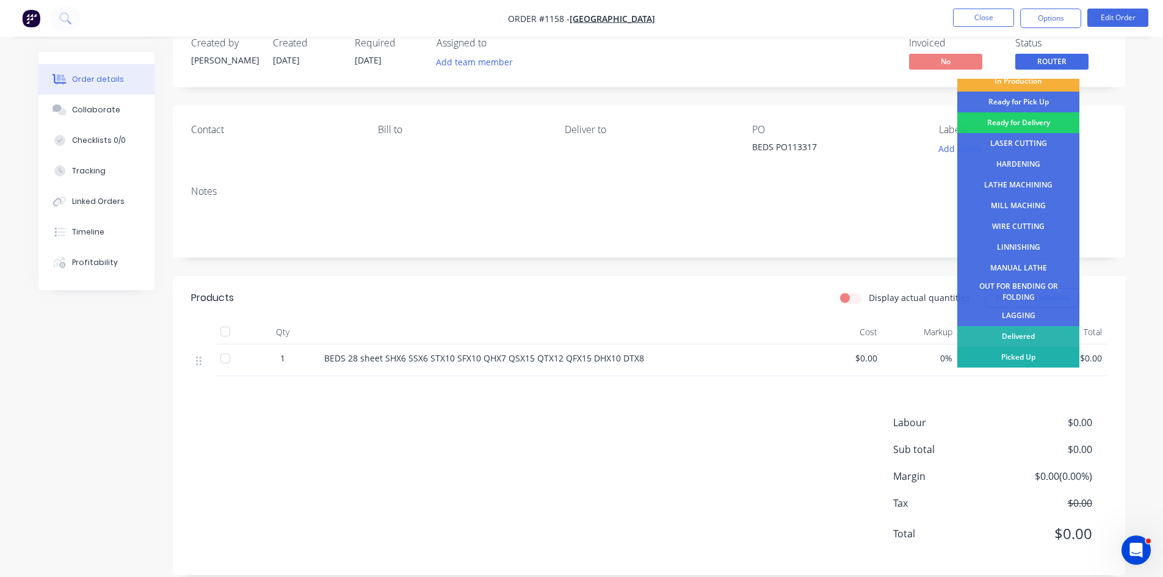
scroll to position [46, 0]
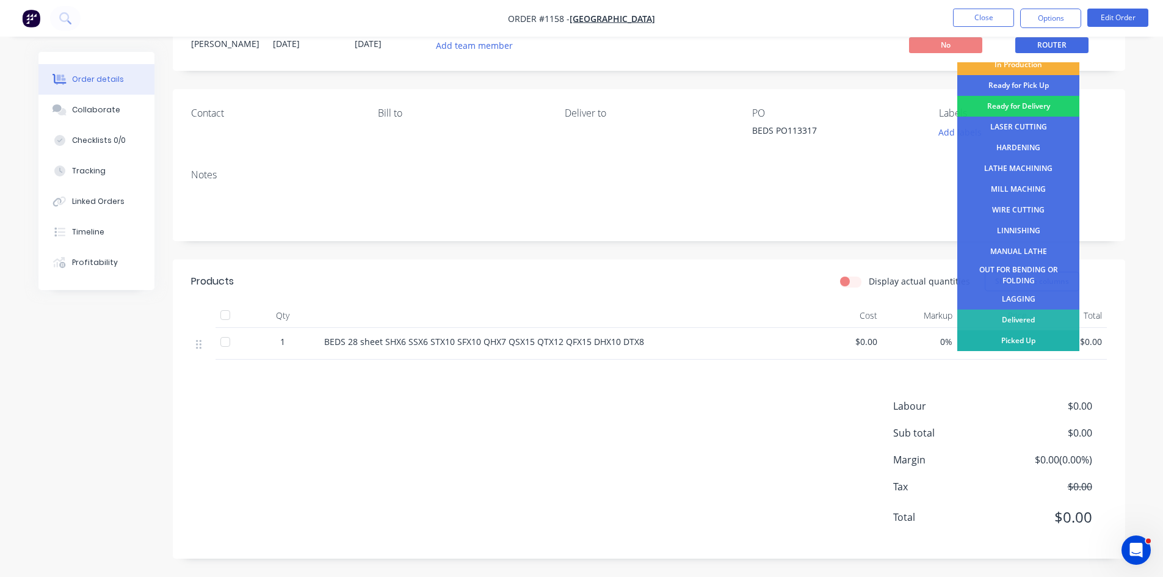
click at [1023, 340] on div "Picked Up" at bounding box center [1018, 340] width 122 height 21
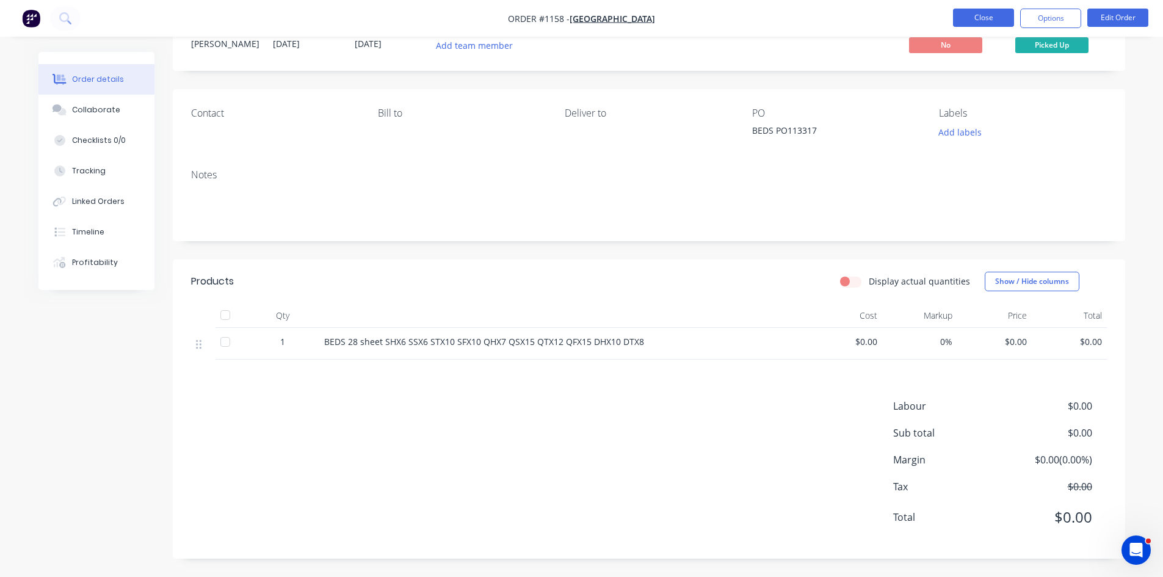
click at [978, 11] on button "Close" at bounding box center [983, 18] width 61 height 18
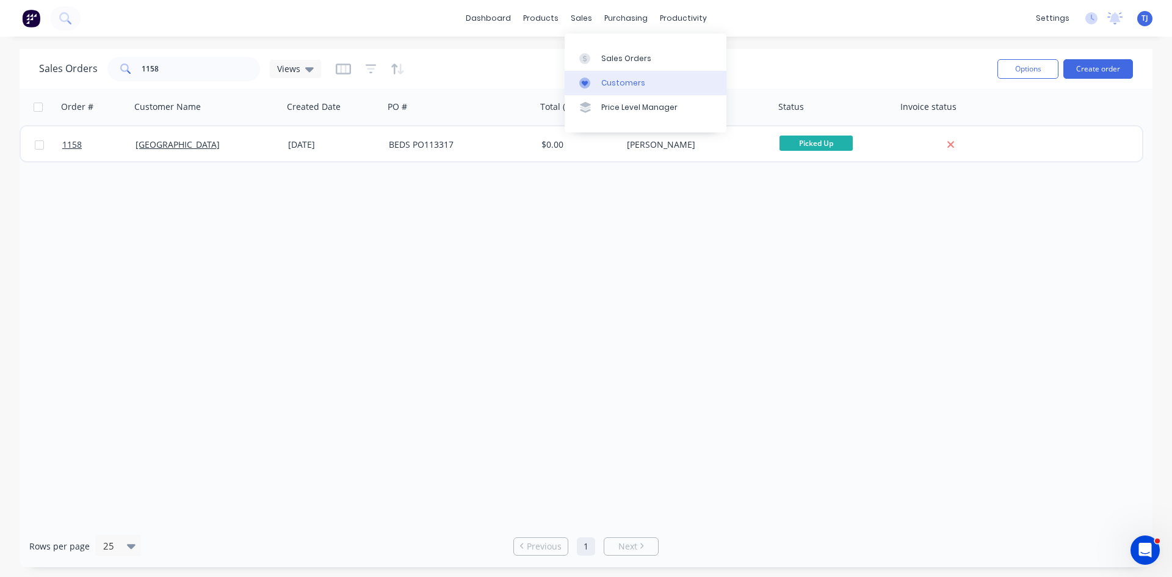
click at [612, 71] on link "Customers" at bounding box center [646, 83] width 162 height 24
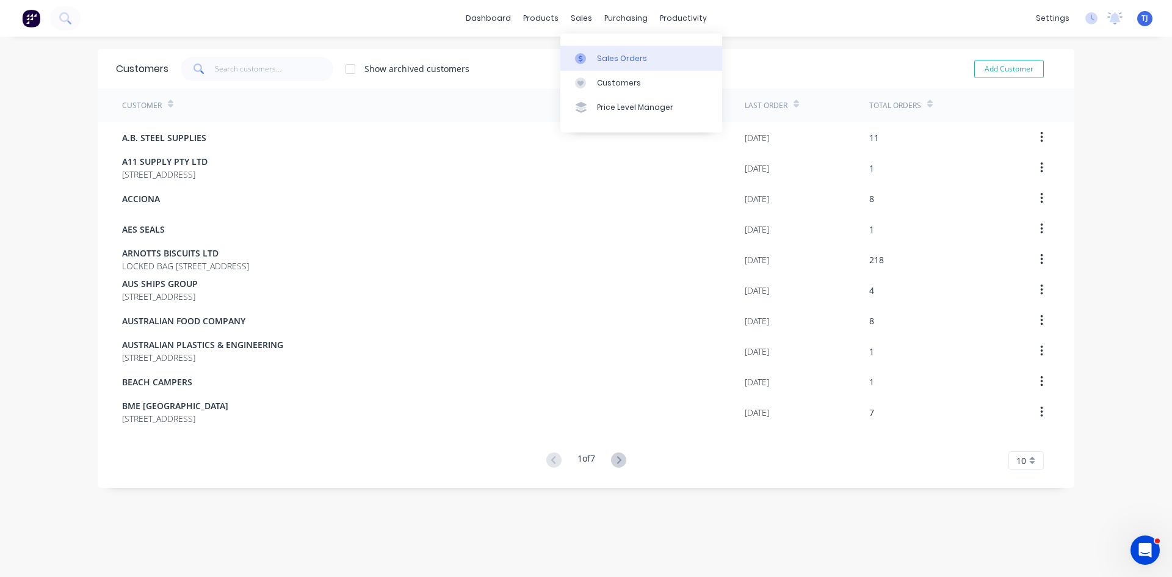
click at [605, 63] on div "Sales Orders" at bounding box center [622, 58] width 50 height 11
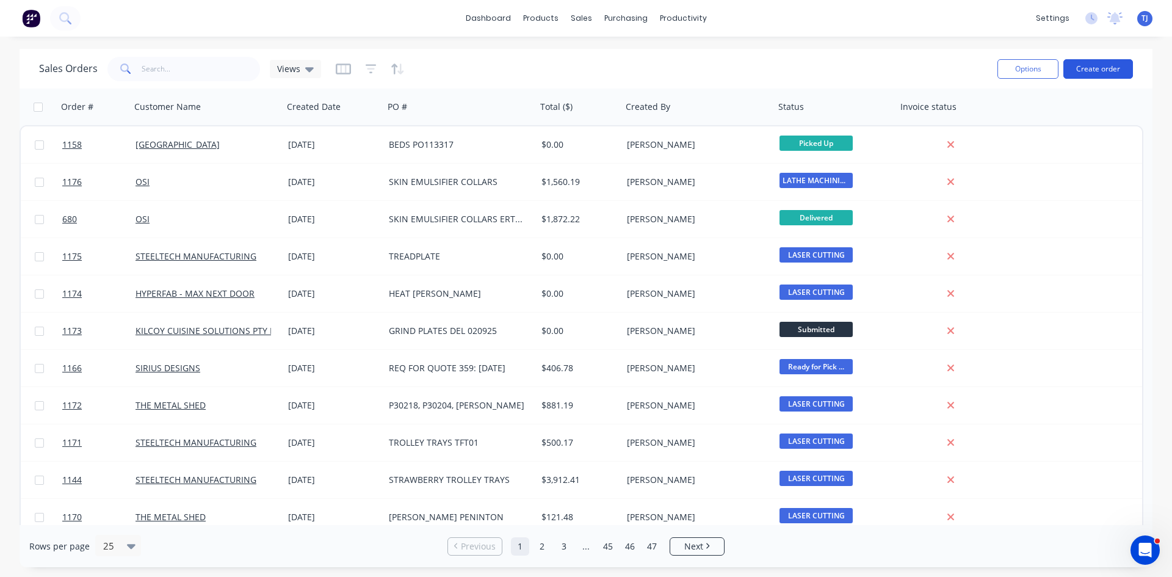
click at [1085, 67] on button "Create order" at bounding box center [1098, 69] width 70 height 20
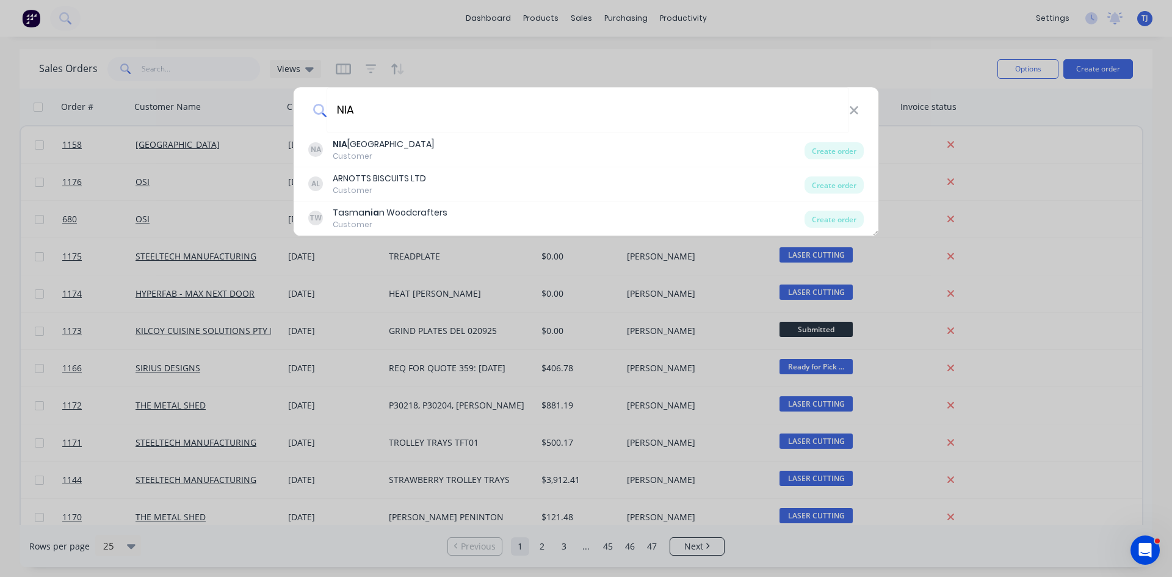
type input "NIA"
click at [377, 151] on div "Customer" at bounding box center [383, 156] width 101 height 11
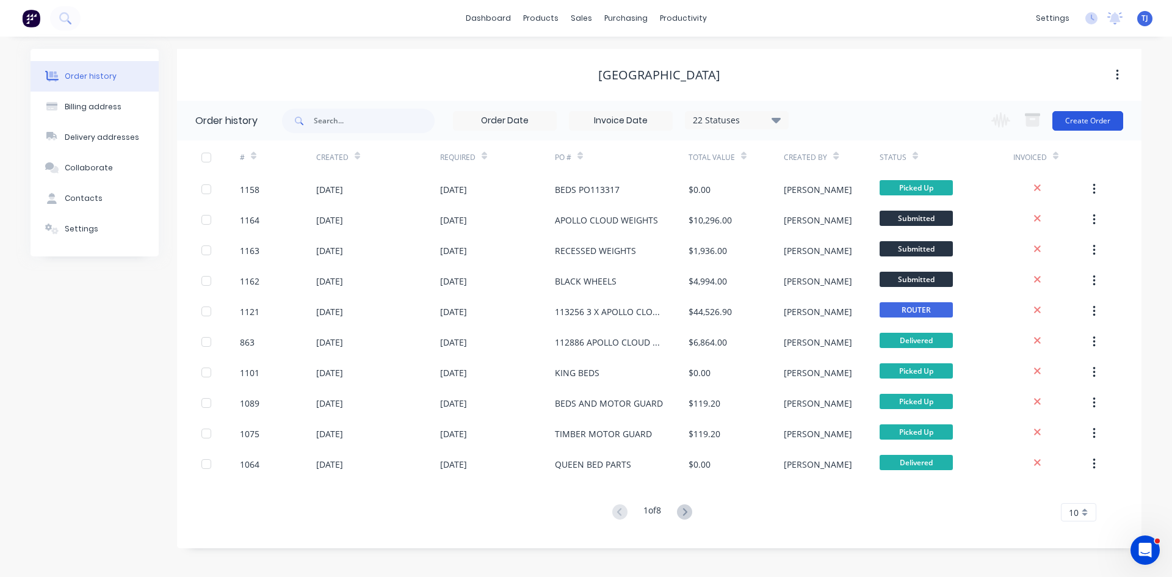
click at [1100, 123] on button "Create Order" at bounding box center [1087, 121] width 71 height 20
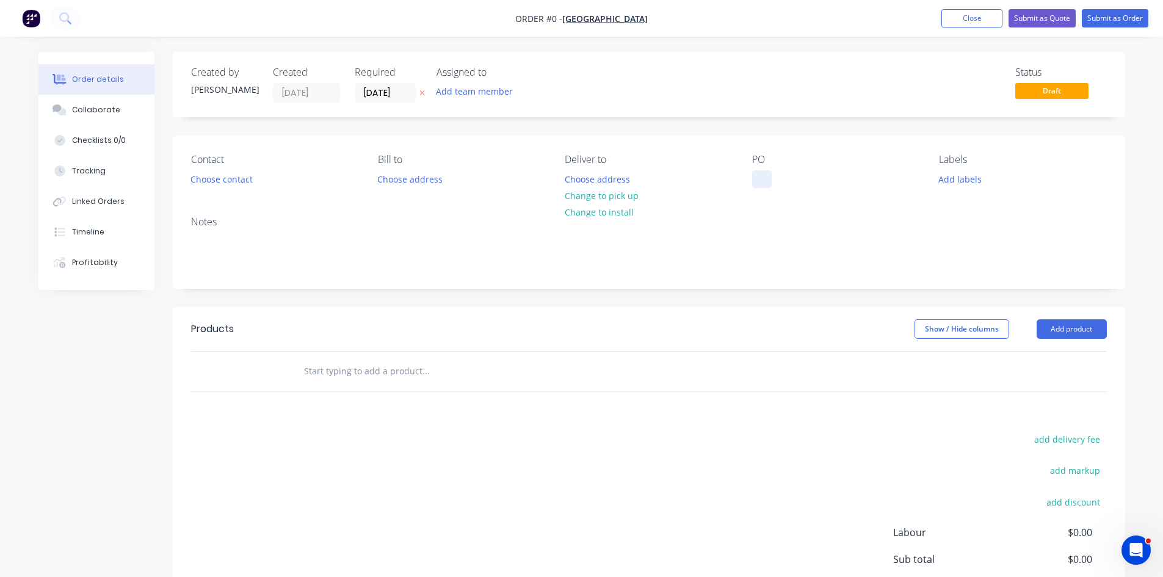
click at [764, 180] on div at bounding box center [762, 179] width 20 height 18
click at [362, 371] on div "Order details Collaborate Checklists 0/0 Tracking Linked Orders Timeline Profit…" at bounding box center [581, 377] width 1111 height 651
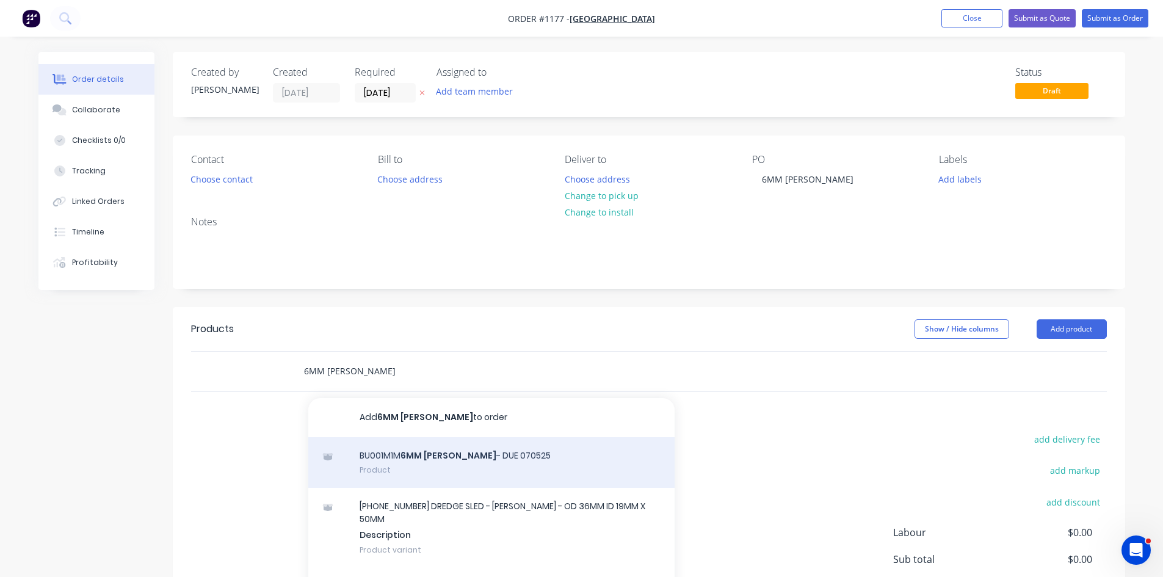
type input "6MM [PERSON_NAME]"
click at [447, 479] on div "BU001M1M 6MM [PERSON_NAME] - DUE 070525 Product" at bounding box center [491, 462] width 366 height 51
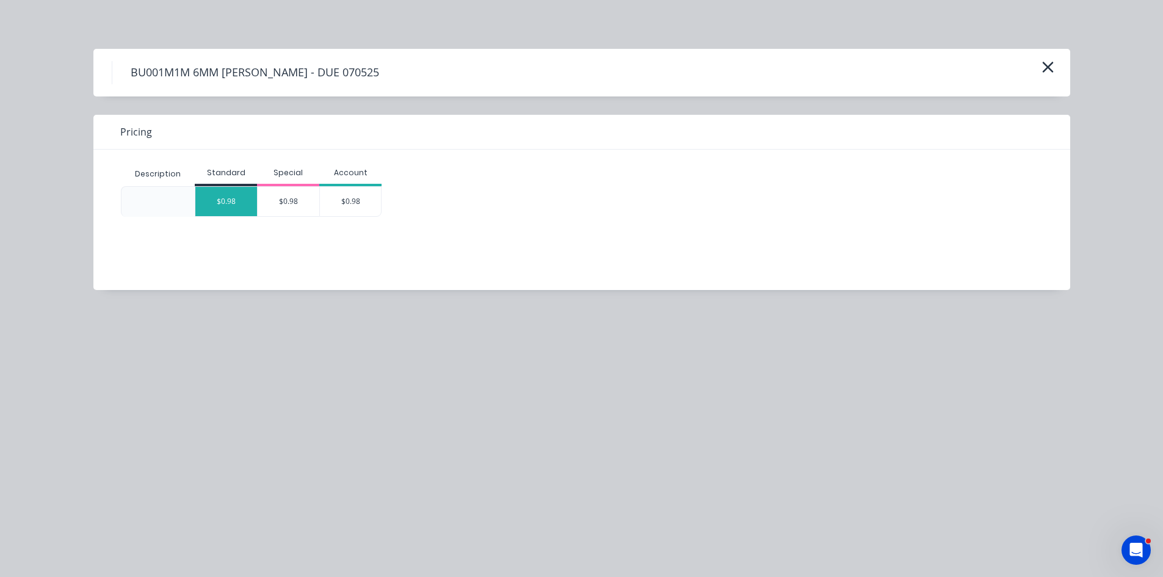
click at [220, 202] on div "$0.98" at bounding box center [226, 201] width 62 height 29
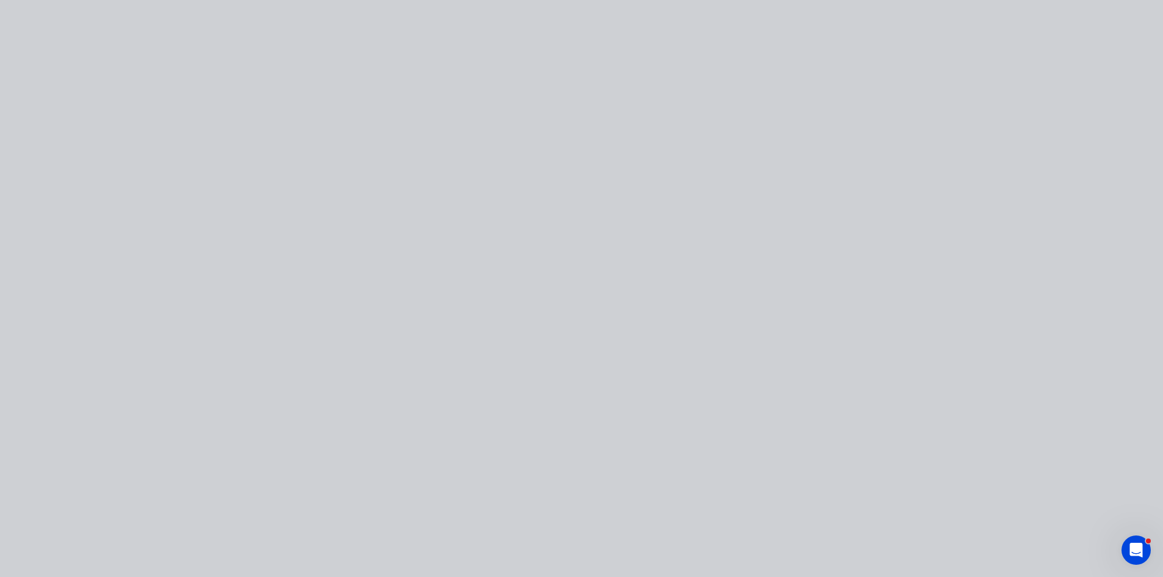
type input "$0.98"
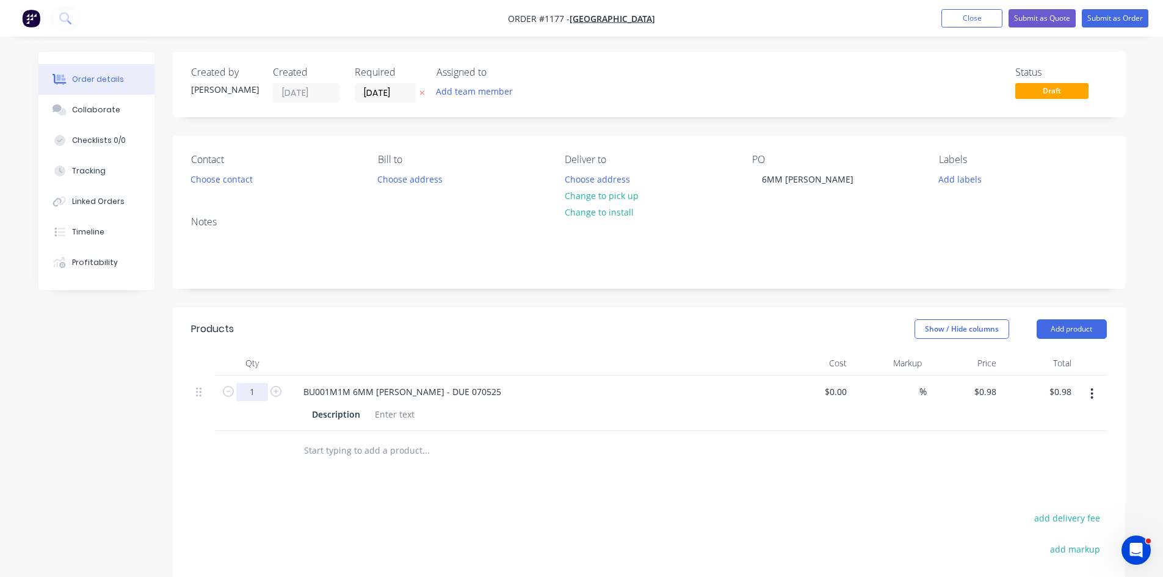
click at [252, 396] on input "1" at bounding box center [252, 392] width 32 height 18
type input "1000"
type input "$980.00"
click at [443, 391] on div "BU001M1M 6MM [PERSON_NAME] - DUE 070525" at bounding box center [402, 392] width 217 height 18
click at [439, 396] on div "BU001M1M 6MM [PERSON_NAME] - DUE 070525" at bounding box center [402, 392] width 217 height 18
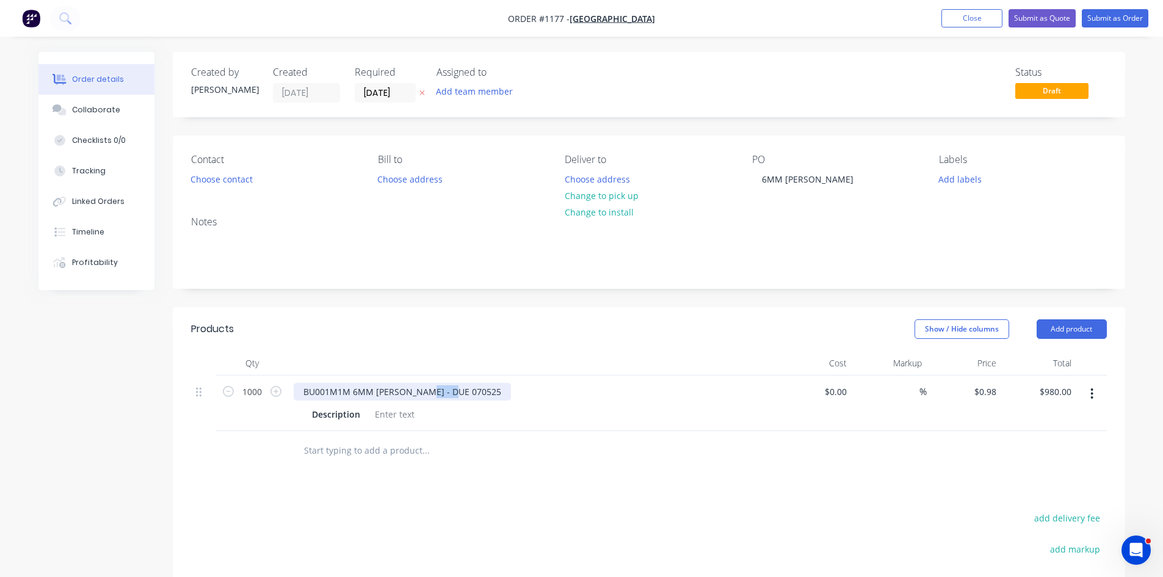
click at [439, 396] on div "BU001M1M 6MM [PERSON_NAME] - DUE 070525" at bounding box center [402, 392] width 217 height 18
click at [338, 457] on input "text" at bounding box center [425, 450] width 244 height 24
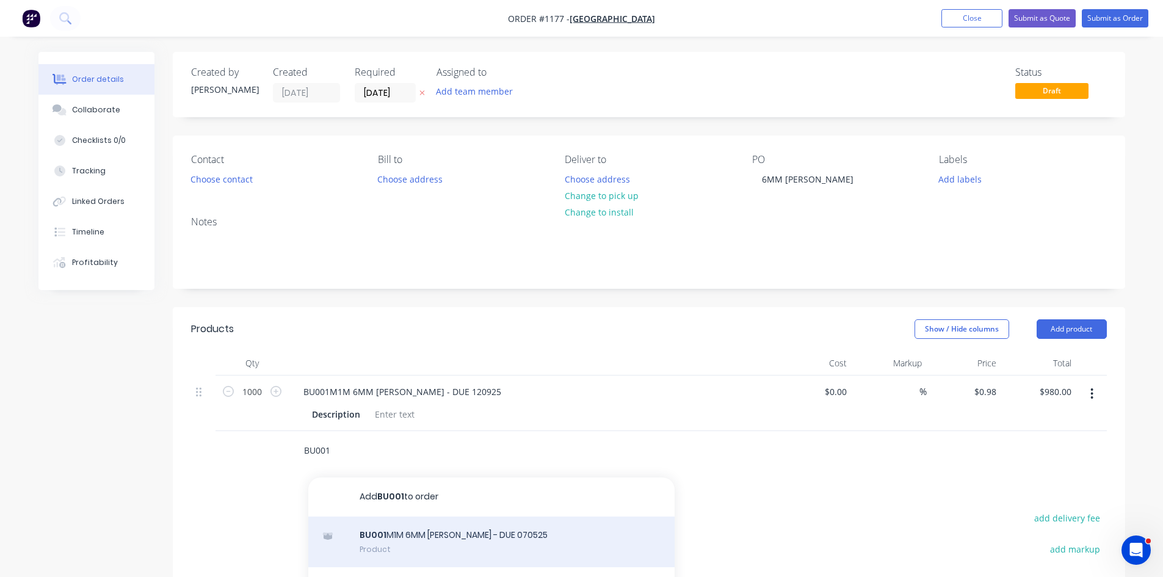
type input "BU001"
click at [422, 539] on div "BU001 M1M 6MM [PERSON_NAME] - DUE 070525 Product" at bounding box center [491, 541] width 366 height 51
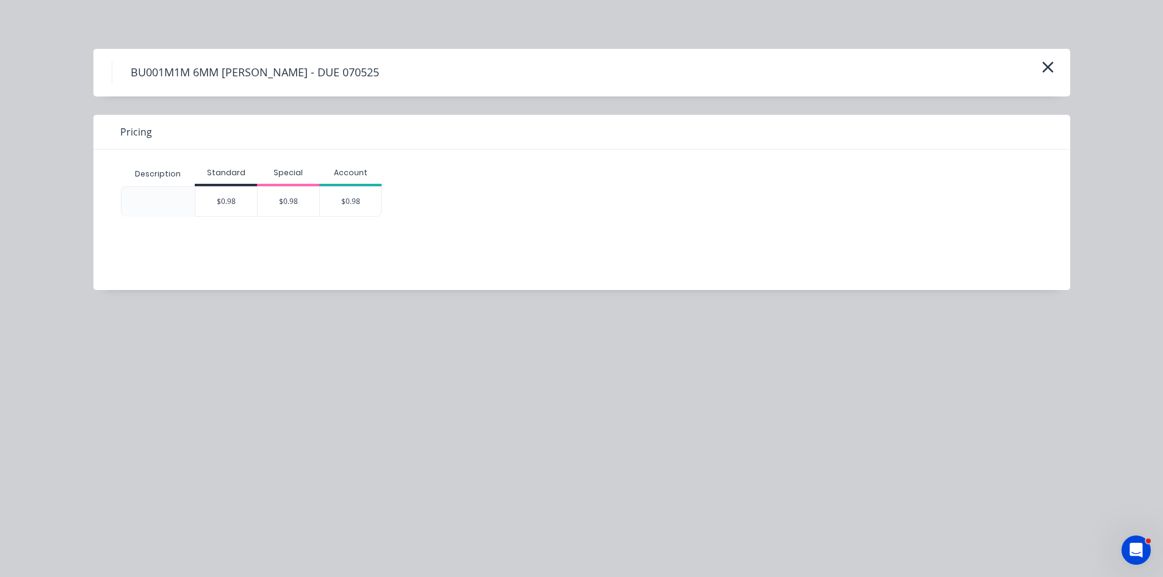
drag, startPoint x: 236, startPoint y: 200, endPoint x: 234, endPoint y: 402, distance: 201.4
click at [236, 200] on div "$0.98" at bounding box center [226, 201] width 62 height 29
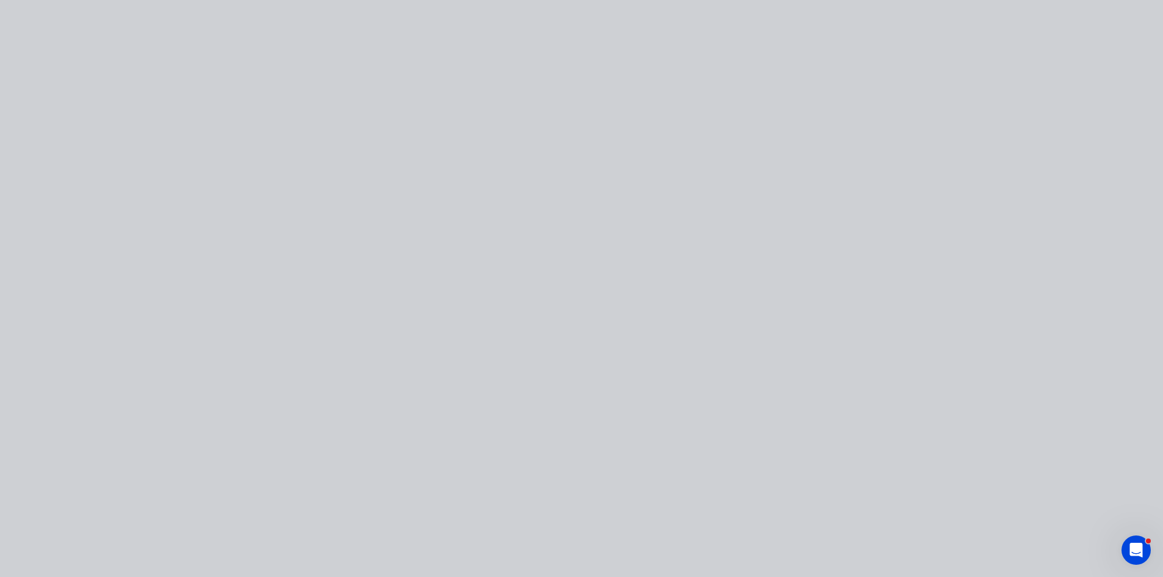
type input "$0.98"
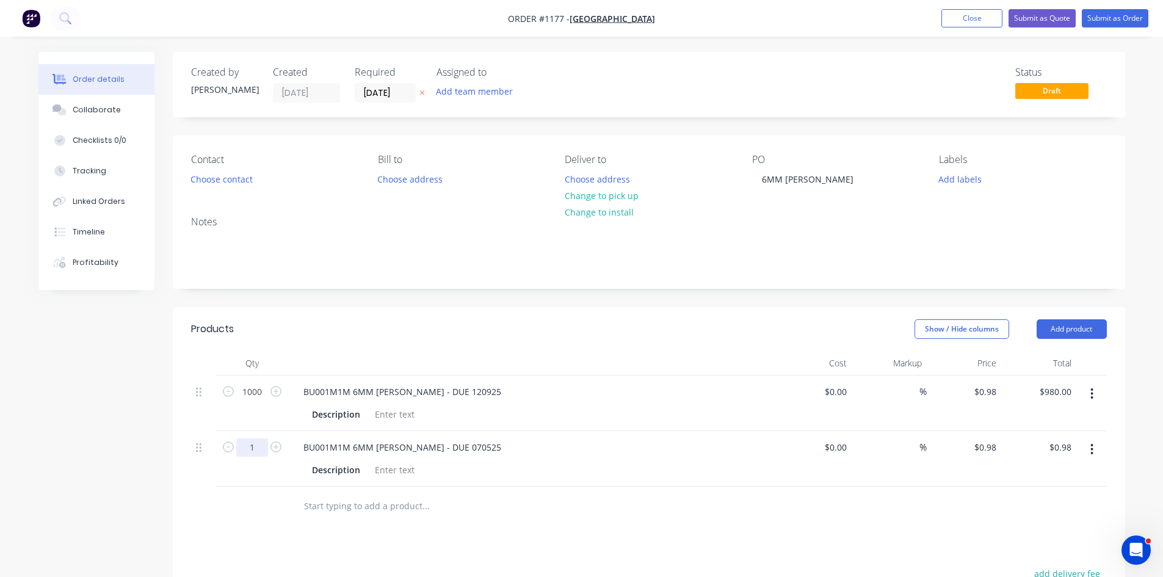
click at [254, 401] on input "1" at bounding box center [252, 392] width 32 height 18
type input "1000"
type input "$980.00"
click at [448, 451] on div "BU001M1M 6MM [PERSON_NAME] - DUE 070525" at bounding box center [402, 447] width 217 height 18
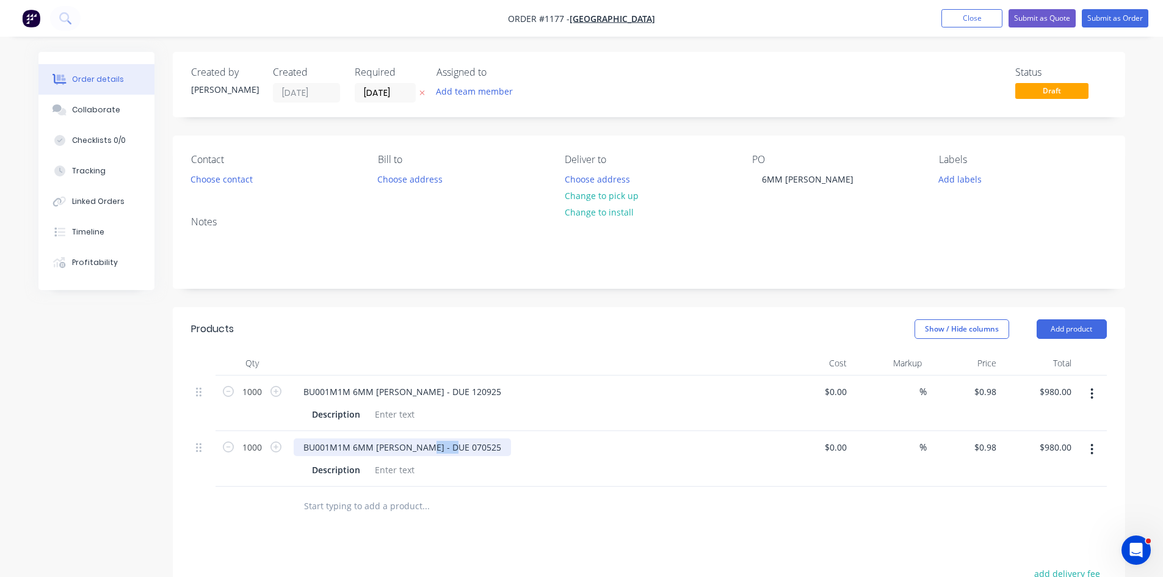
click at [448, 450] on div "BU001M1M 6MM [PERSON_NAME] - DUE 070525" at bounding box center [402, 447] width 217 height 18
click at [323, 505] on input "text" at bounding box center [425, 506] width 244 height 24
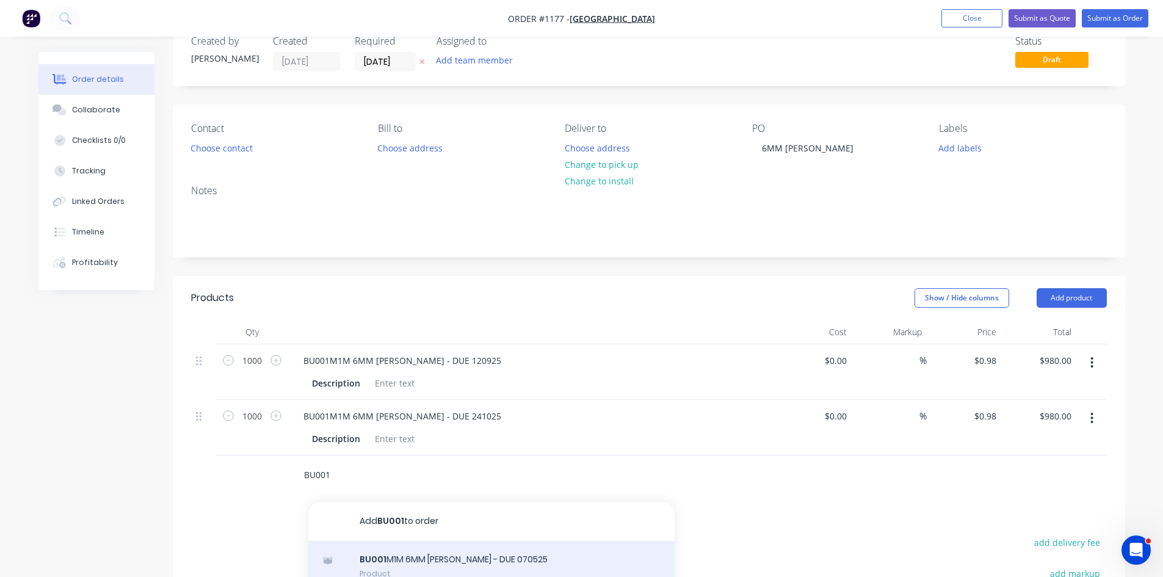
scroll to position [61, 0]
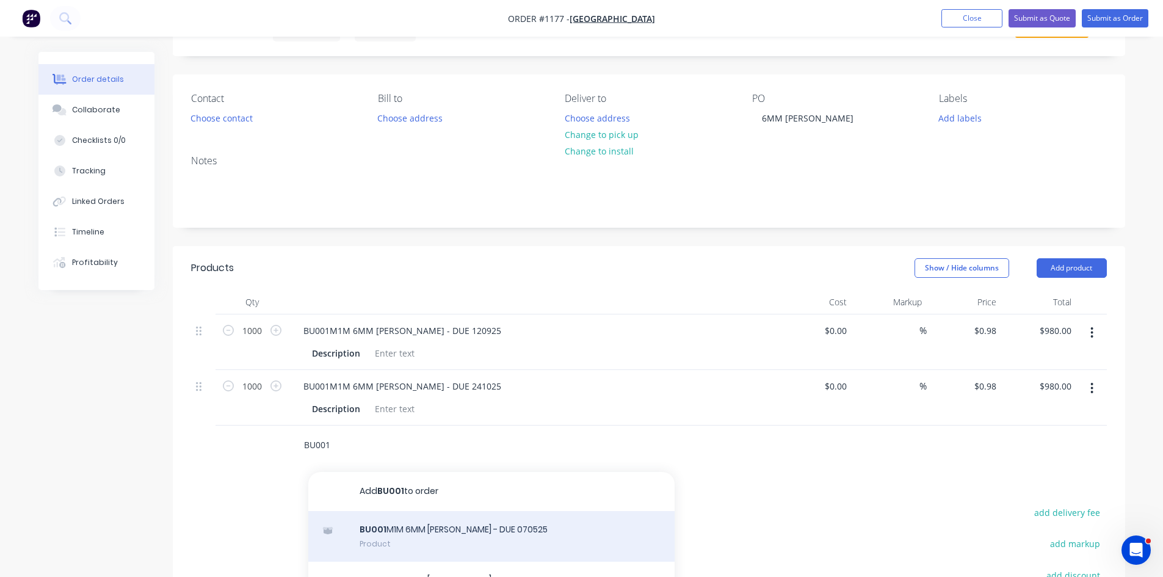
type input "BU001"
click at [405, 537] on div "BU001 M1M 6MM [PERSON_NAME] - DUE 070525 Product" at bounding box center [491, 536] width 366 height 51
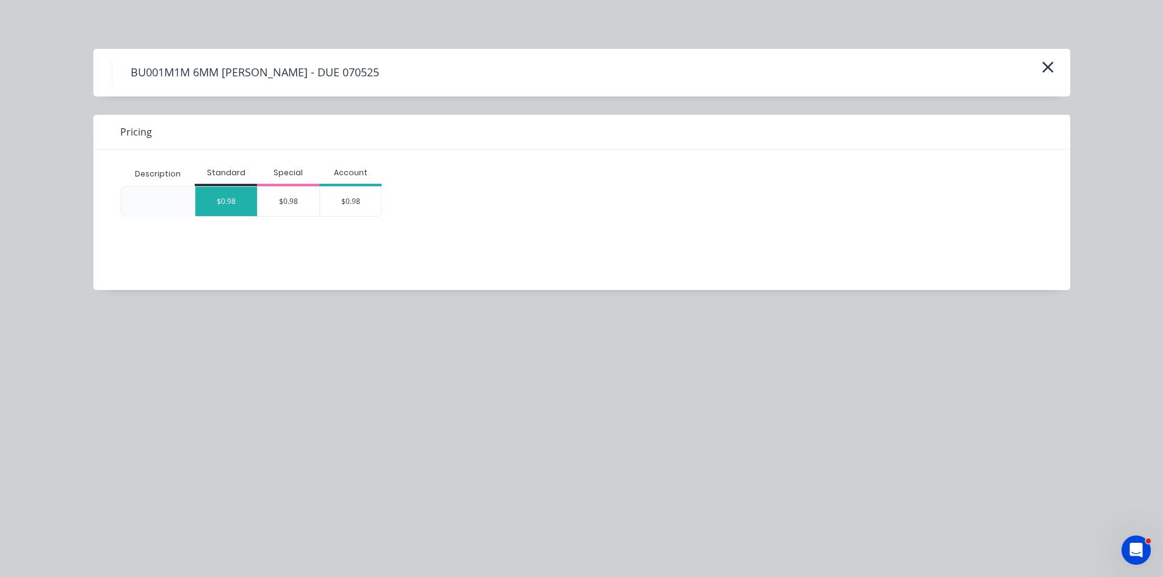
click at [225, 199] on div "$0.98" at bounding box center [226, 201] width 62 height 29
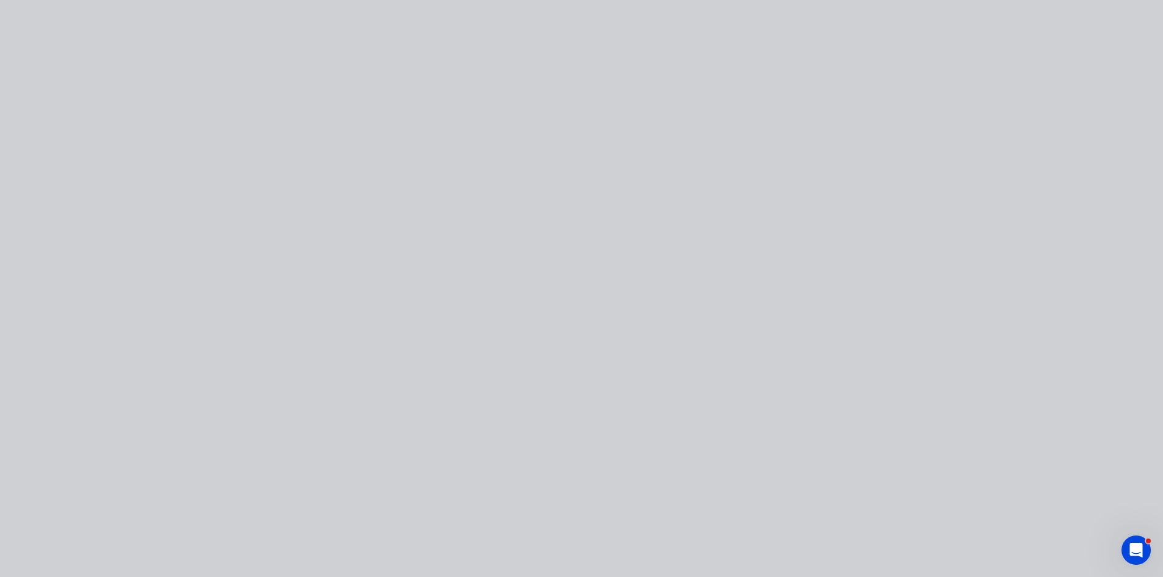
type input "$0.98"
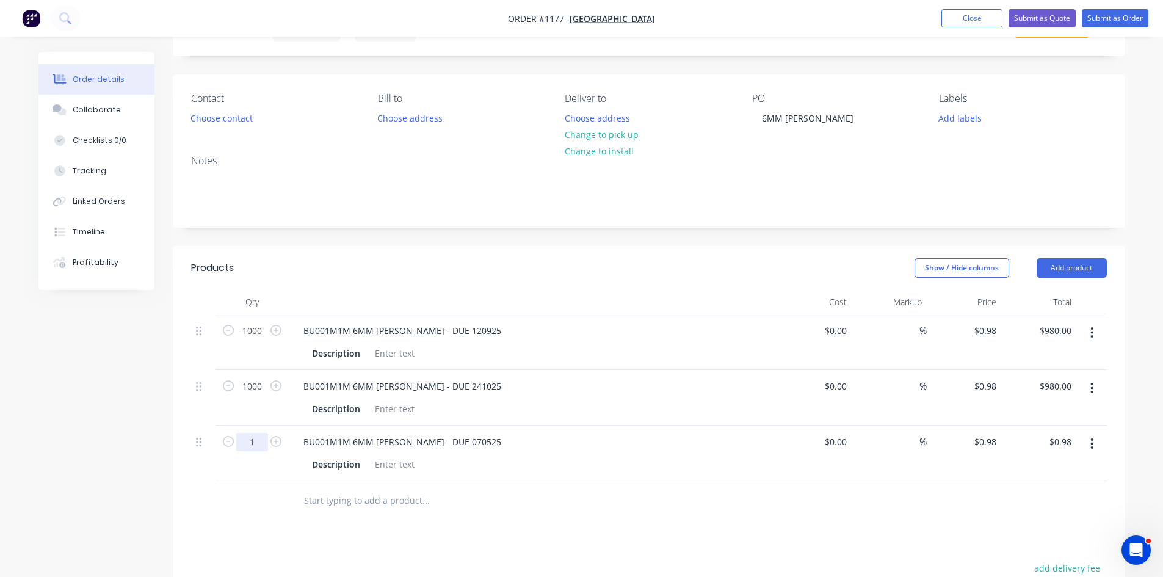
click at [250, 340] on input "1" at bounding box center [252, 331] width 32 height 18
type input "1000"
type input "$980.00"
click at [441, 446] on div "BU001M1M 6MM [PERSON_NAME] - DUE 070525" at bounding box center [402, 442] width 217 height 18
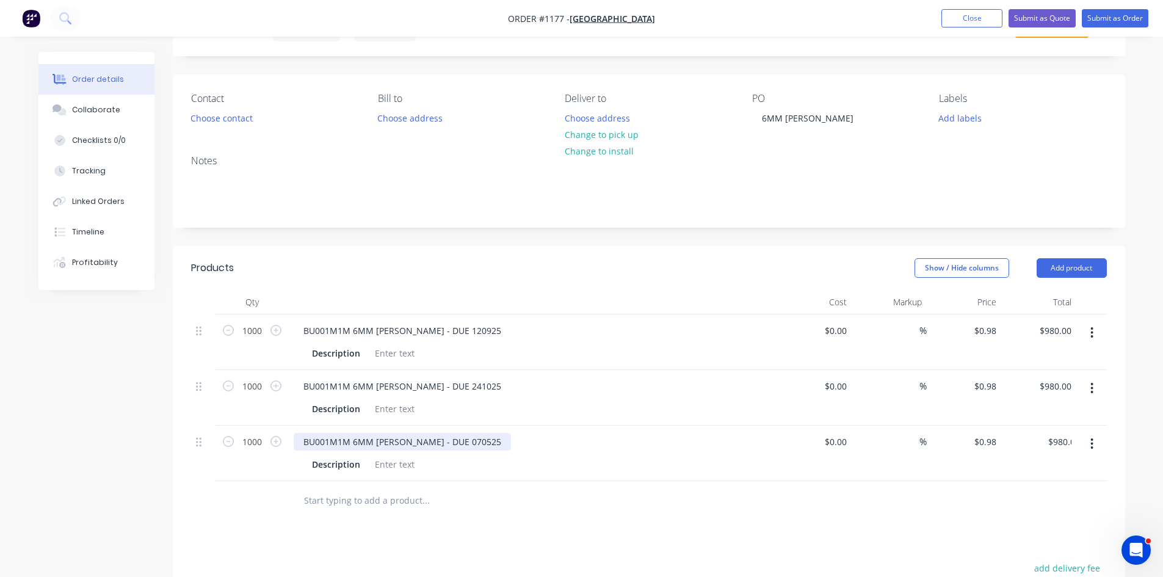
click at [441, 446] on div "BU001M1M 6MM [PERSON_NAME] - DUE 070525" at bounding box center [402, 442] width 217 height 18
click at [362, 504] on input "text" at bounding box center [425, 500] width 244 height 24
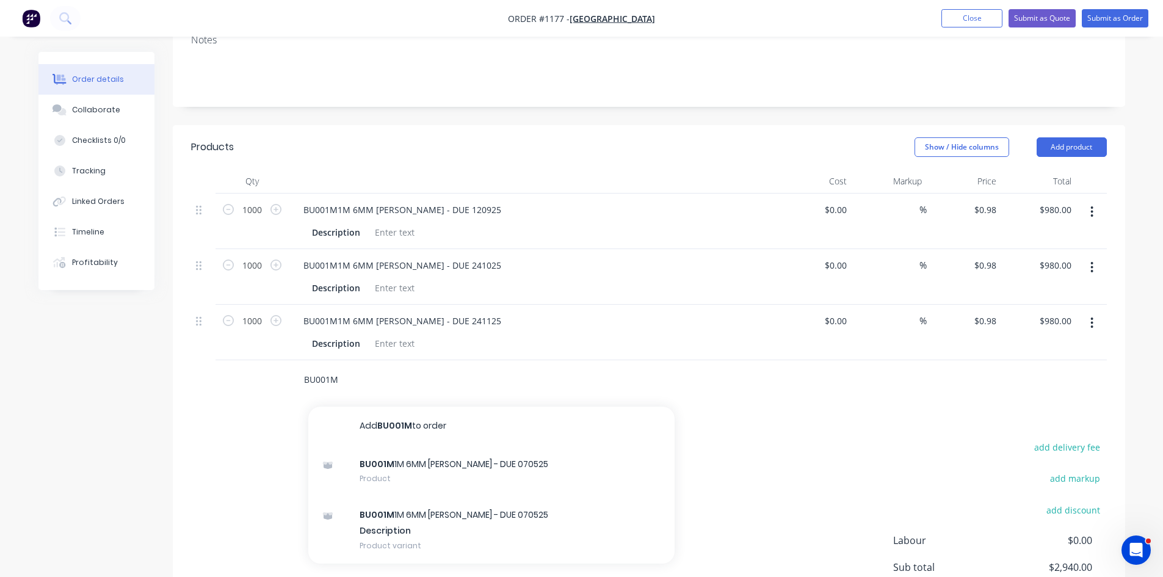
scroll to position [183, 0]
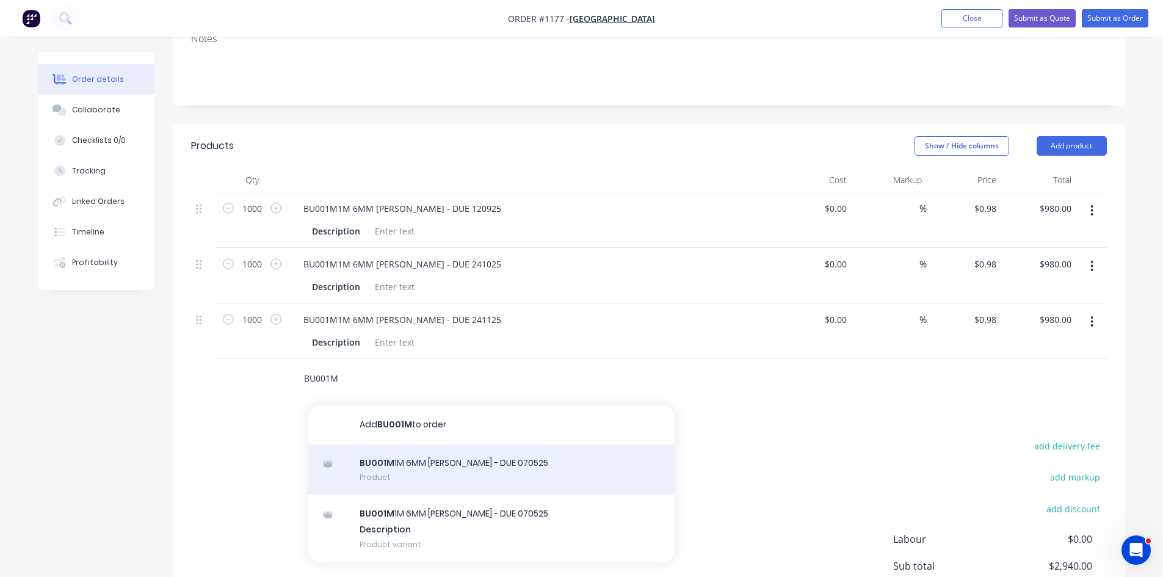
type input "BU001M"
click at [388, 473] on div "BU001M 1M 6MM [PERSON_NAME] - DUE 070525 Product" at bounding box center [491, 469] width 366 height 51
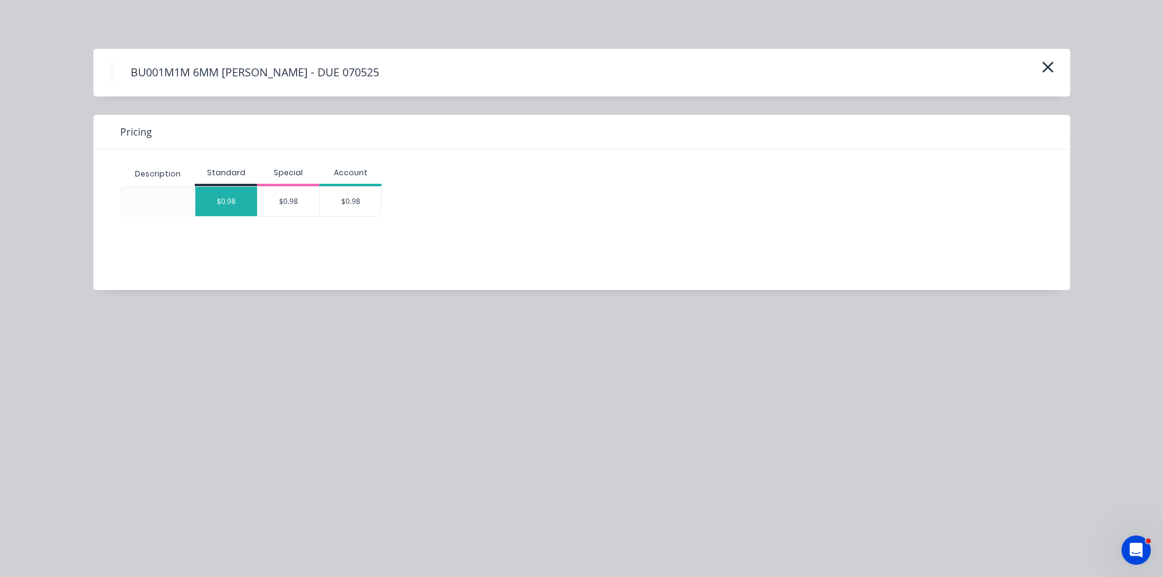
click at [228, 201] on div "$0.98" at bounding box center [226, 201] width 62 height 29
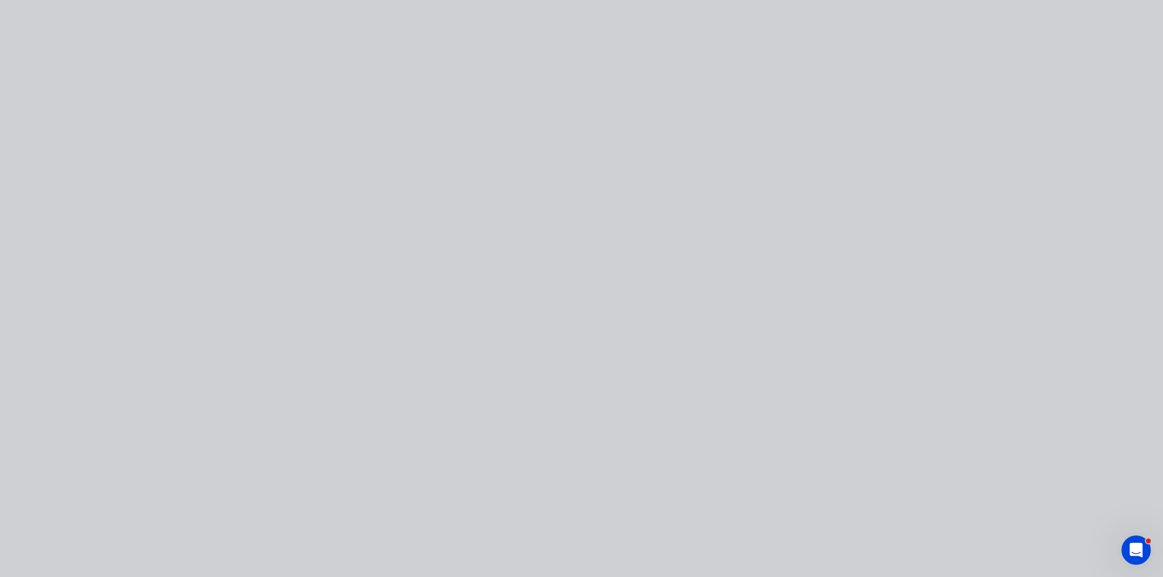
type input "$0.98"
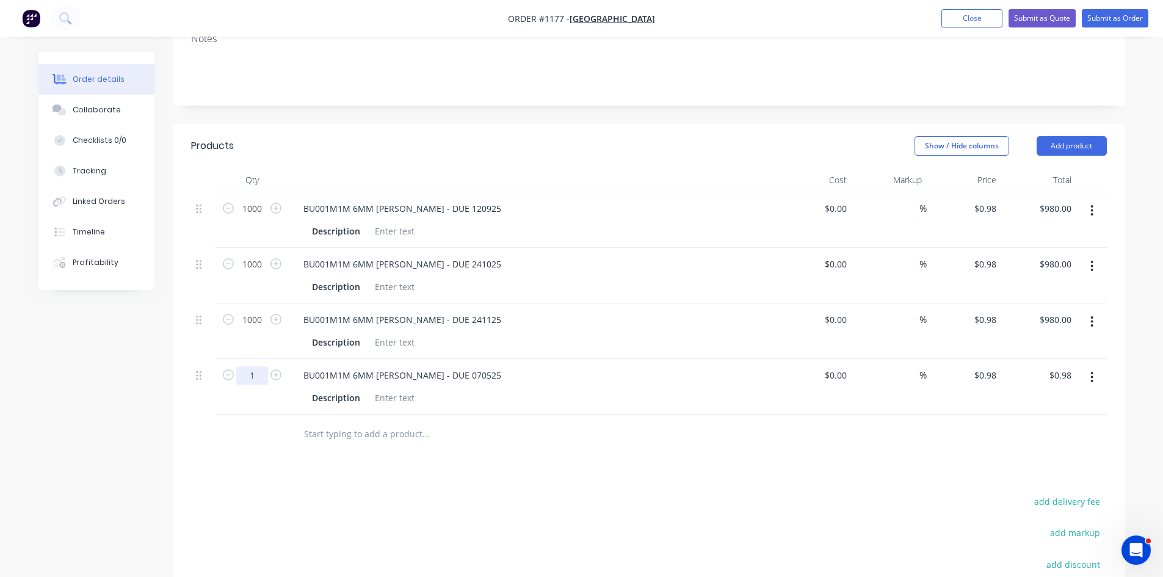
click at [258, 218] on input "1" at bounding box center [252, 209] width 32 height 18
type input "1000"
type input "$980.00"
click at [432, 375] on div "BU001M1M 6MM [PERSON_NAME] - DUE 070525" at bounding box center [402, 375] width 217 height 18
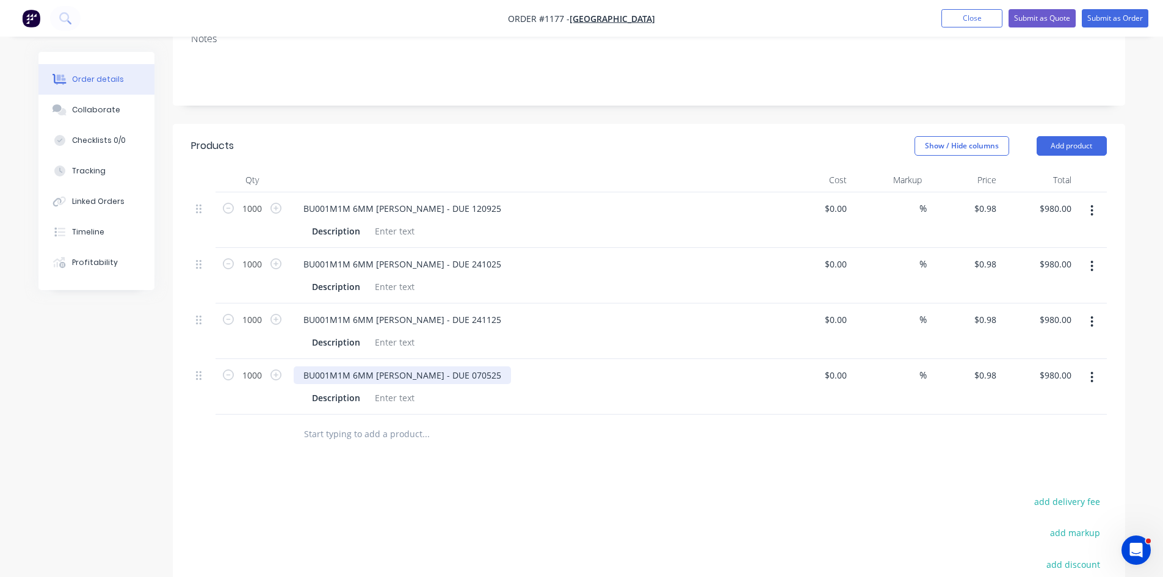
click at [445, 376] on div "BU001M1M 6MM [PERSON_NAME] - DUE 070525" at bounding box center [402, 375] width 217 height 18
click at [1108, 28] on nav "Order #1177 - [GEOGRAPHIC_DATA] Add product Close Submit as Quote Submit as Ord…" at bounding box center [581, 18] width 1163 height 37
click at [1110, 19] on button "Submit as Order" at bounding box center [1115, 18] width 67 height 18
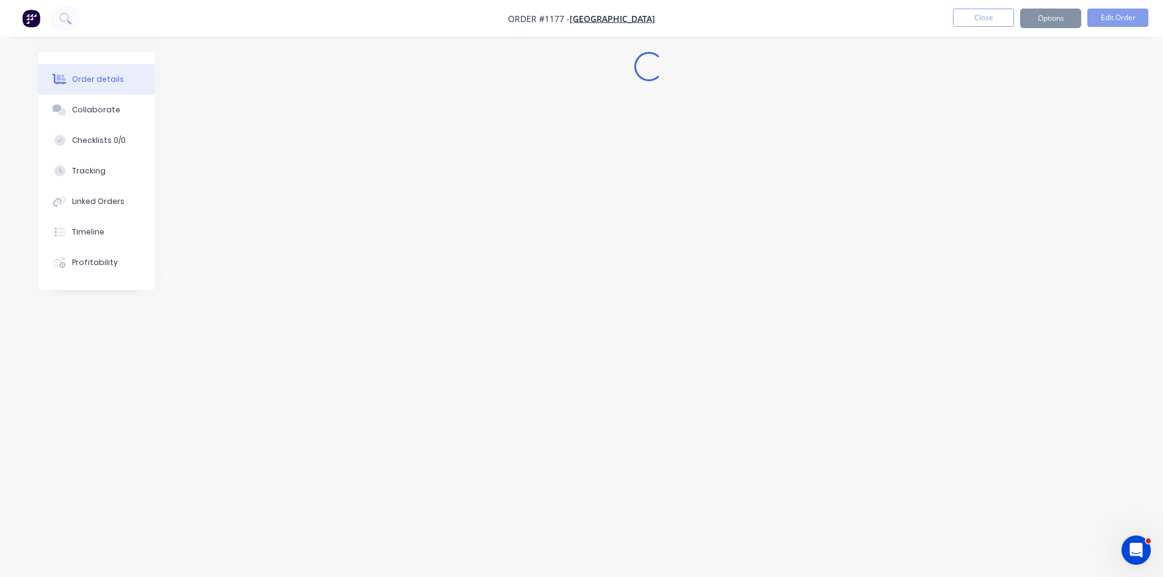
scroll to position [0, 0]
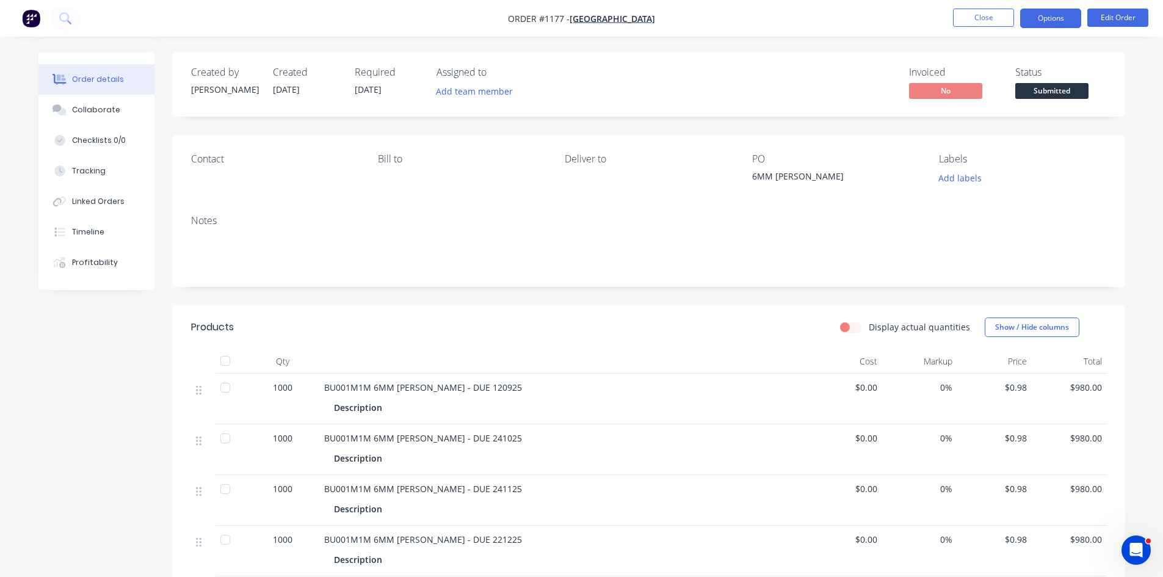
click at [1034, 21] on button "Options" at bounding box center [1050, 19] width 61 height 20
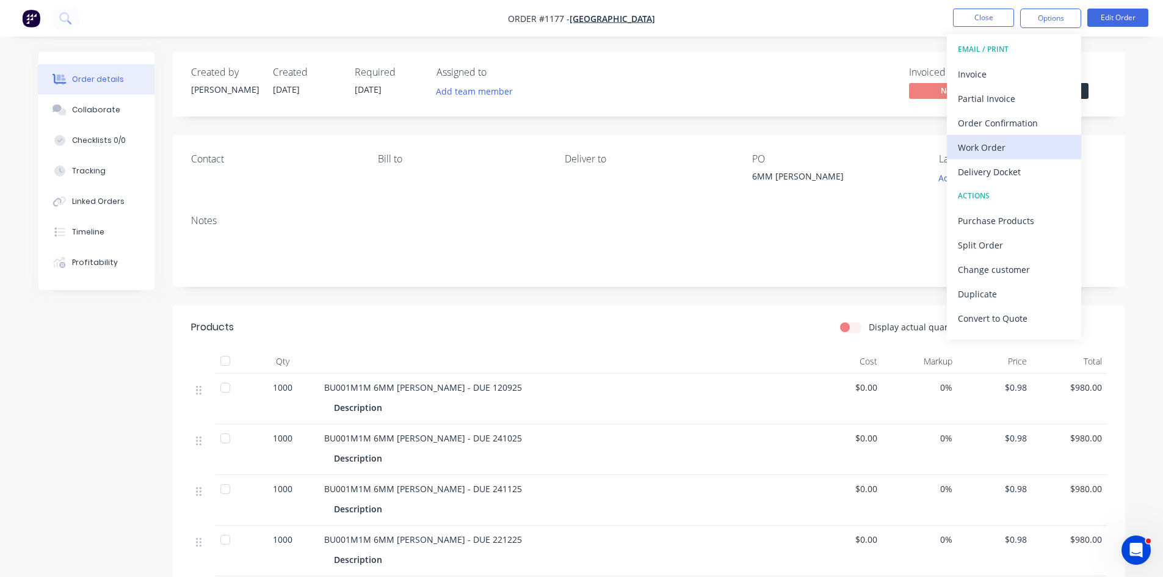
click at [996, 145] on div "Work Order" at bounding box center [1014, 148] width 112 height 18
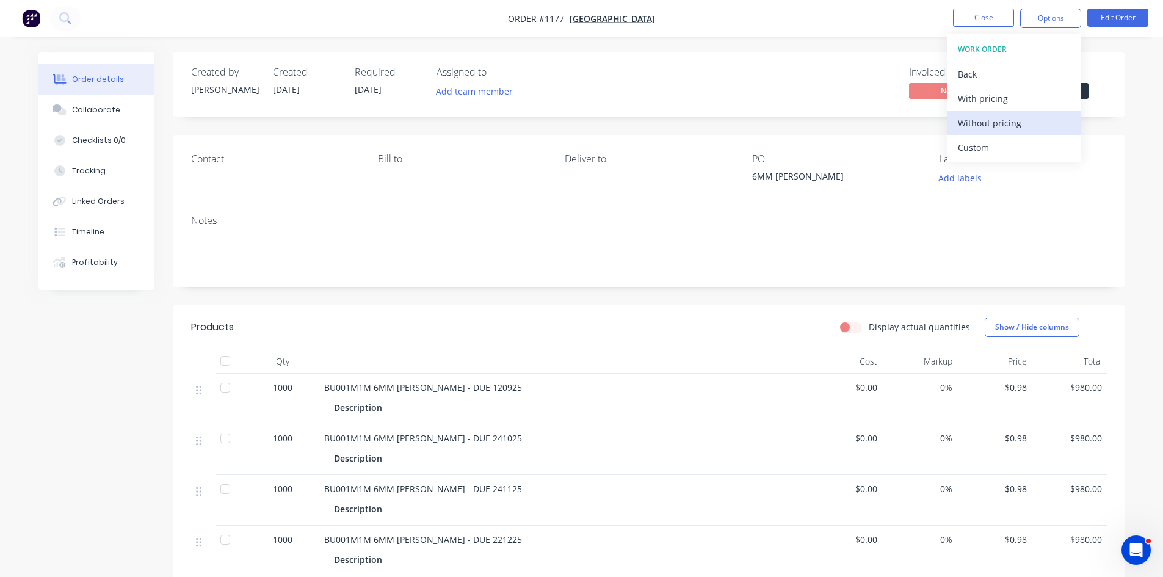
click at [1001, 127] on div "Without pricing" at bounding box center [1014, 123] width 112 height 18
